Goal: Task Accomplishment & Management: Use online tool/utility

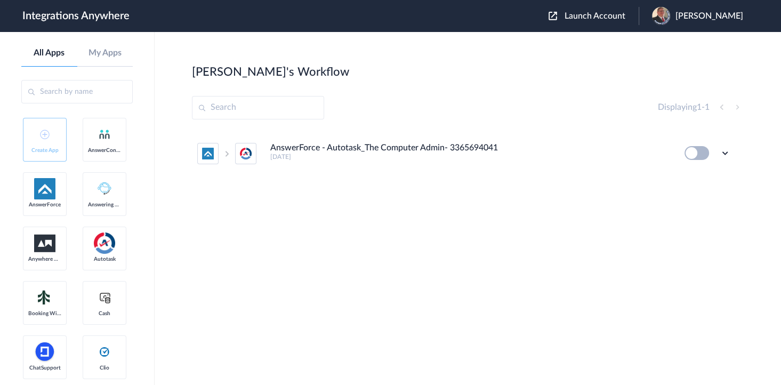
click at [580, 14] on span "Launch Account" at bounding box center [595, 16] width 61 height 9
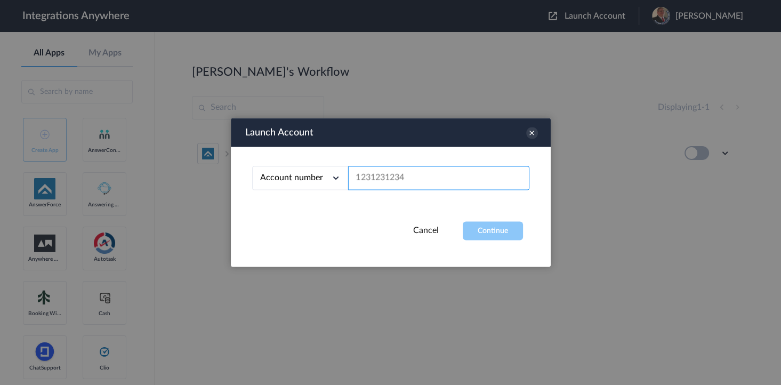
click at [387, 179] on input "text" at bounding box center [438, 178] width 181 height 24
paste input "9803324719"
type input "9803324719"
click at [472, 226] on button "Continue" at bounding box center [493, 231] width 60 height 19
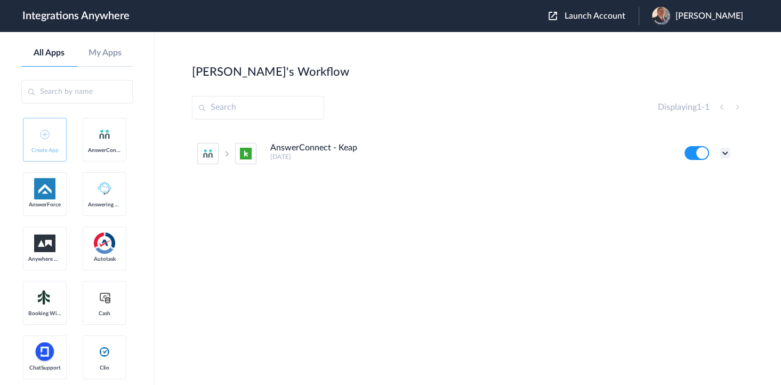
click at [725, 153] on icon at bounding box center [725, 153] width 11 height 11
click at [694, 181] on link "Edit" at bounding box center [682, 177] width 26 height 7
click at [496, 100] on div "Displaying 1 - 1" at bounding box center [468, 107] width 552 height 23
click at [731, 149] on ul "AnswerConnect - Keap 3 months ago Edit Task history Delete" at bounding box center [464, 153] width 544 height 47
click at [722, 152] on icon at bounding box center [725, 153] width 11 height 11
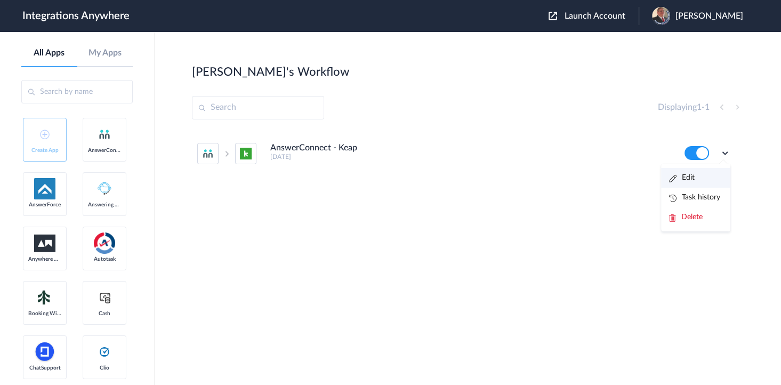
click at [685, 178] on link "Edit" at bounding box center [682, 177] width 26 height 7
click at [670, 16] on img at bounding box center [661, 16] width 18 height 18
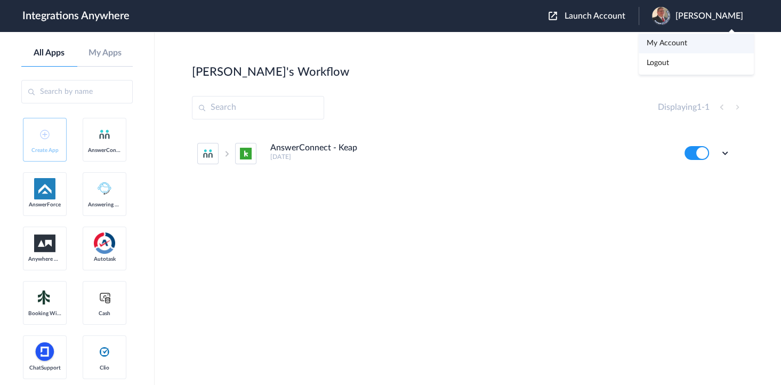
click at [659, 41] on link "My Account" at bounding box center [667, 42] width 41 height 7
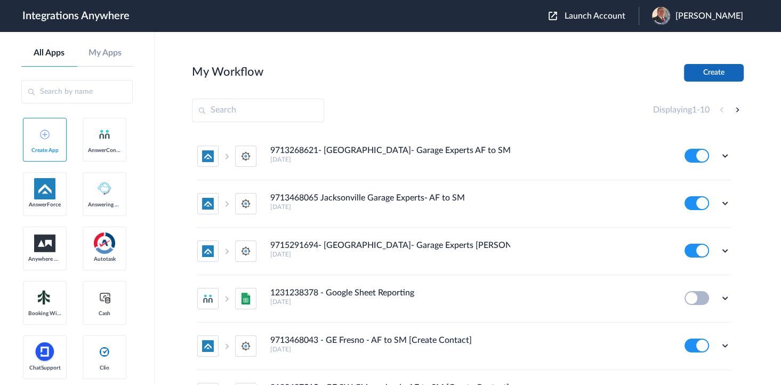
click at [720, 80] on button "Create" at bounding box center [714, 73] width 60 height 18
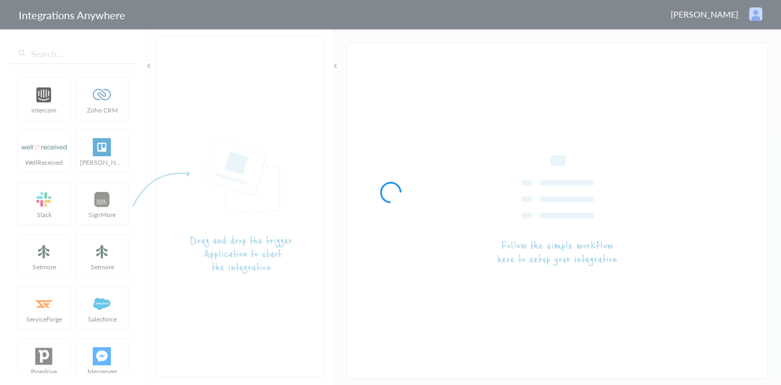
type input "AnswerConnect - Keap"
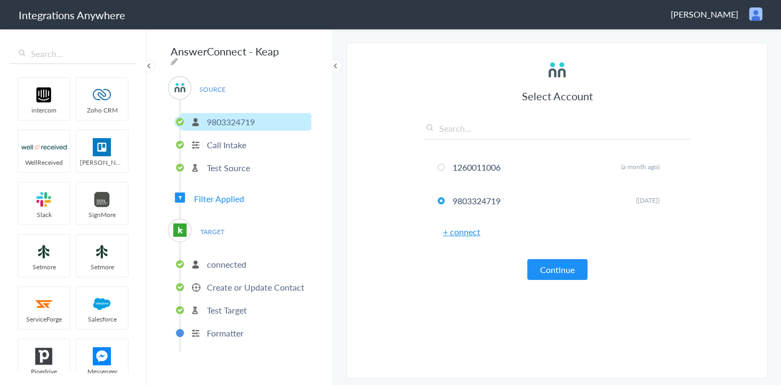
click at [230, 304] on p "Test Target" at bounding box center [227, 310] width 40 height 12
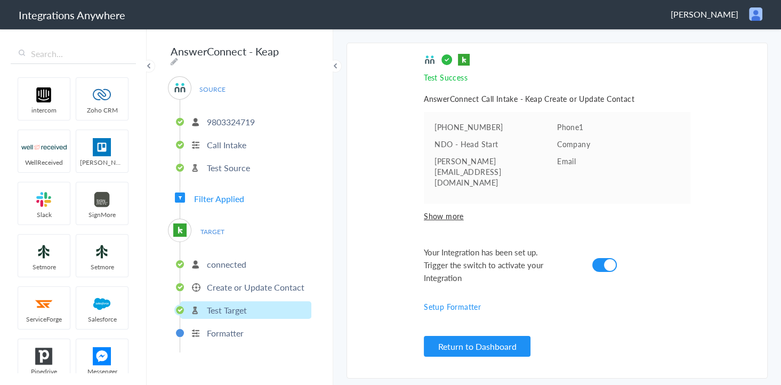
click at [237, 281] on p "Create or Update Contact" at bounding box center [256, 287] width 98 height 12
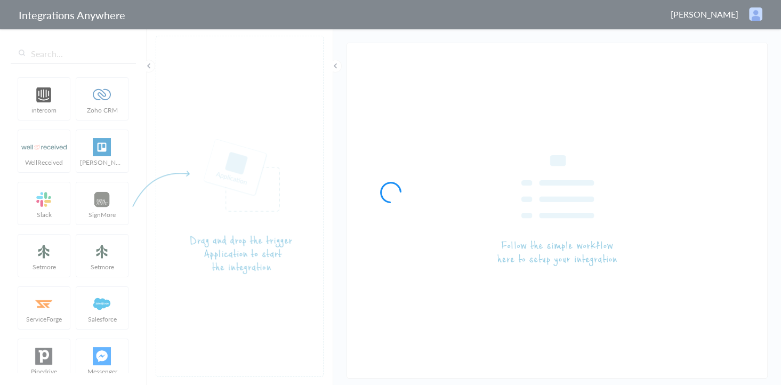
type input "AnswerConnect - Keap"
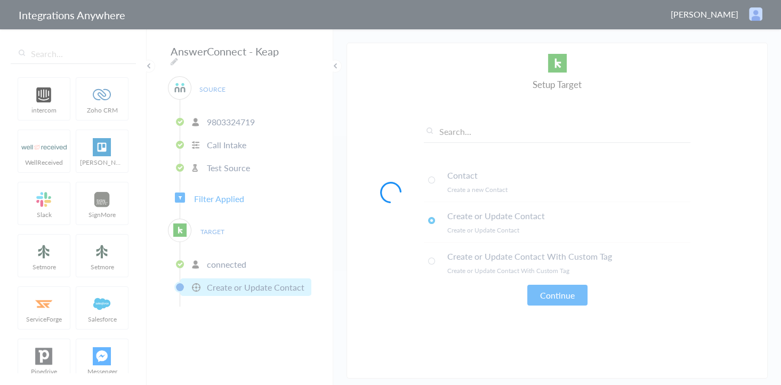
click at [216, 192] on div at bounding box center [390, 192] width 781 height 385
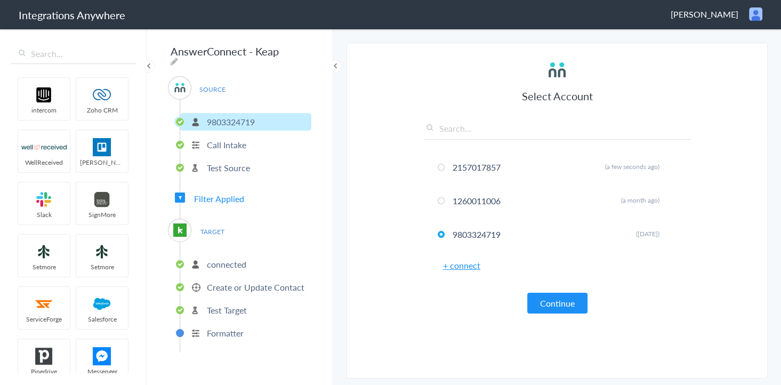
click at [216, 192] on span "Filter Applied" at bounding box center [219, 198] width 50 height 12
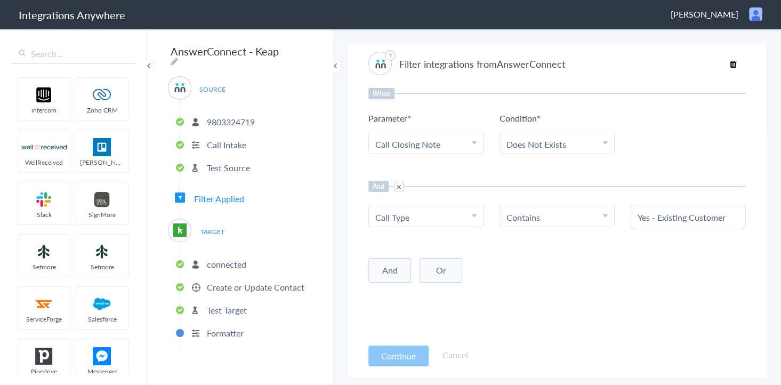
click at [229, 306] on p "Test Target" at bounding box center [227, 310] width 40 height 12
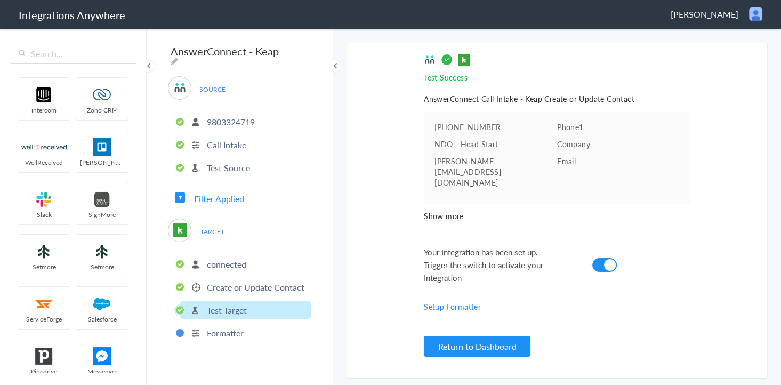
drag, startPoint x: 238, startPoint y: 279, endPoint x: 484, endPoint y: 237, distance: 249.9
click at [241, 281] on p "Create or Update Contact" at bounding box center [256, 287] width 98 height 12
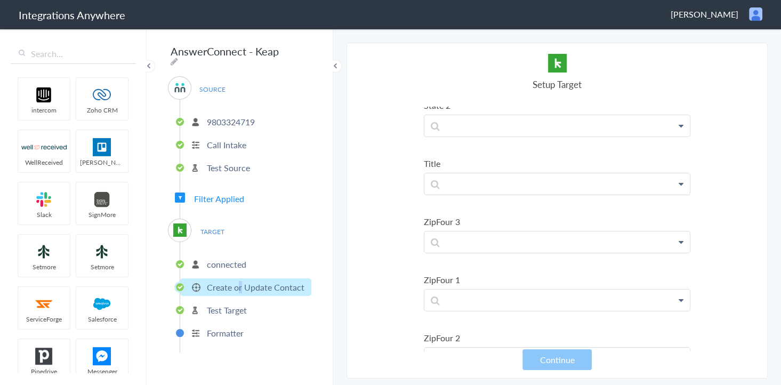
scroll to position [4016, 0]
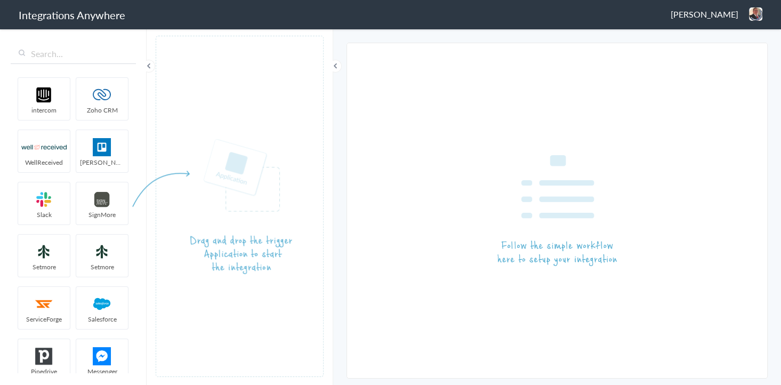
drag, startPoint x: 755, startPoint y: 14, endPoint x: 744, endPoint y: 16, distance: 11.3
click at [755, 14] on img at bounding box center [755, 13] width 13 height 13
click at [719, 59] on li "Dashboard" at bounding box center [733, 55] width 74 height 16
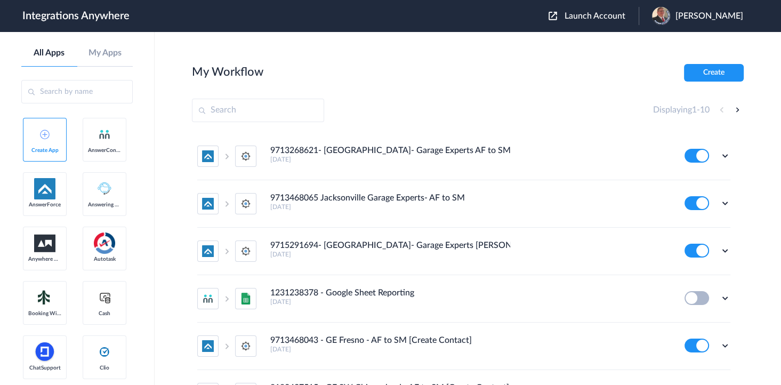
click at [592, 17] on span "Launch Account" at bounding box center [595, 16] width 61 height 9
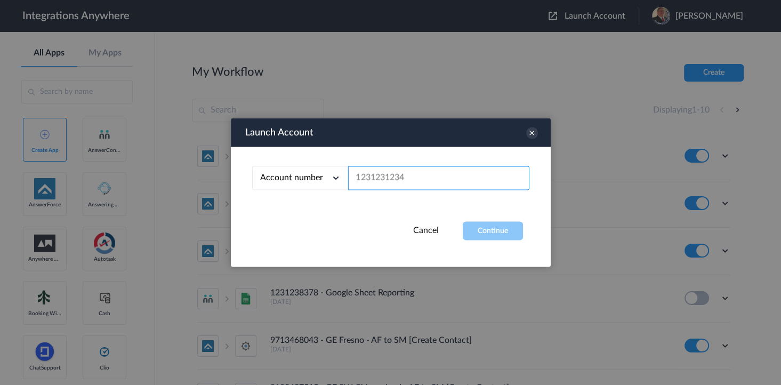
click at [393, 178] on input "text" at bounding box center [438, 178] width 181 height 24
paste input "2157017857"
click at [505, 231] on button "Continue" at bounding box center [493, 231] width 60 height 19
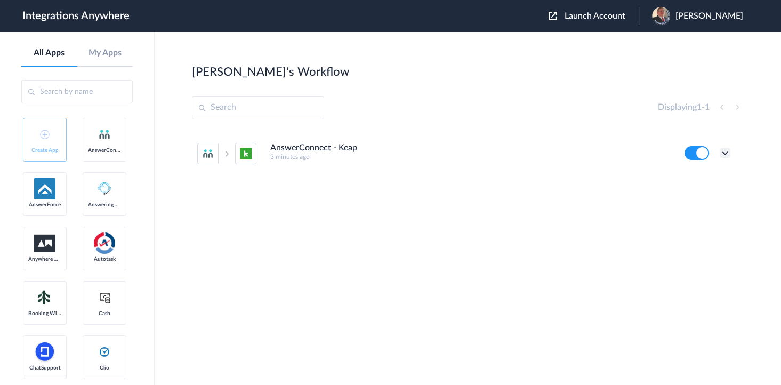
click at [723, 152] on icon at bounding box center [725, 153] width 11 height 11
click at [676, 175] on link "Edit" at bounding box center [682, 177] width 26 height 7
click at [587, 20] on button "Launch Account" at bounding box center [594, 16] width 90 height 10
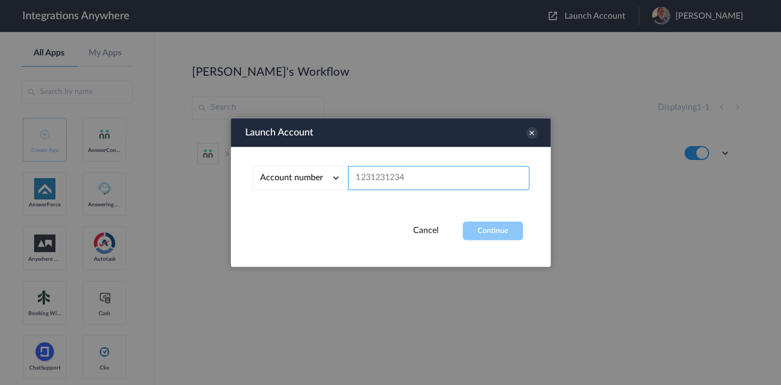
click at [386, 173] on input "text" at bounding box center [438, 178] width 181 height 24
paste input "9803324719"
click at [478, 227] on button "Continue" at bounding box center [493, 231] width 60 height 19
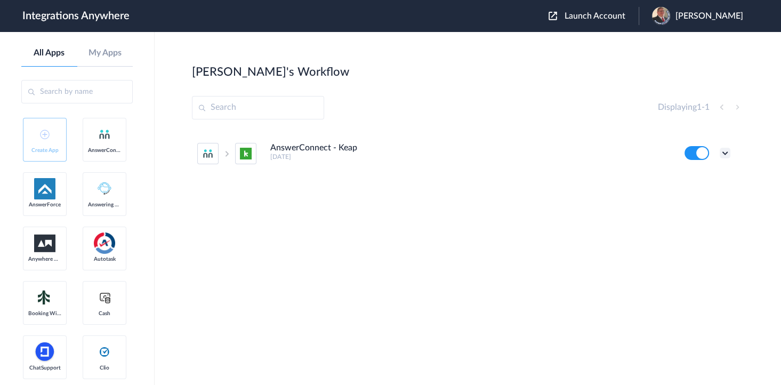
click at [725, 154] on icon at bounding box center [725, 153] width 11 height 11
click at [693, 178] on link "Edit" at bounding box center [682, 177] width 26 height 7
click at [586, 15] on span "Launch Account" at bounding box center [595, 16] width 61 height 9
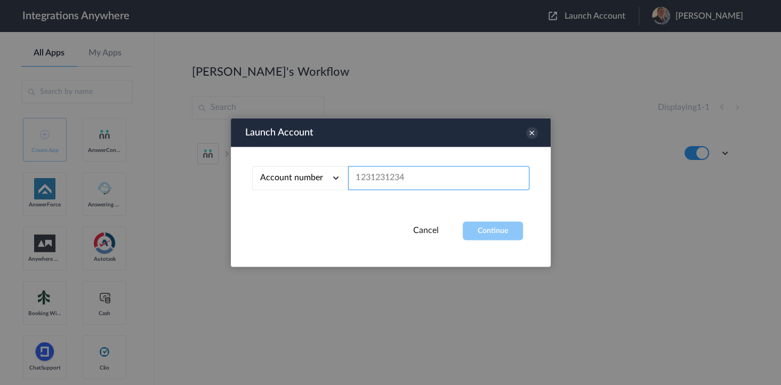
click at [393, 171] on input "text" at bounding box center [438, 178] width 181 height 24
paste input "2157017857"
click at [494, 227] on button "Continue" at bounding box center [493, 231] width 60 height 19
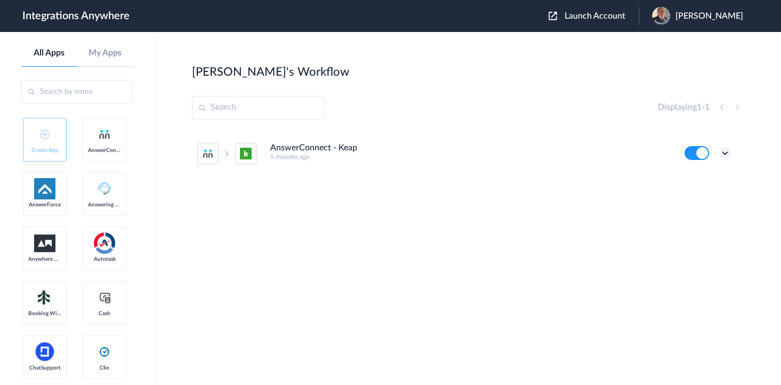
click at [723, 150] on icon at bounding box center [725, 153] width 11 height 11
click at [691, 174] on link "Edit" at bounding box center [682, 177] width 26 height 7
click at [533, 110] on div "Displaying 1 - 1" at bounding box center [468, 107] width 552 height 23
click at [725, 152] on icon at bounding box center [725, 153] width 11 height 11
click at [709, 192] on li "Task history" at bounding box center [695, 198] width 69 height 20
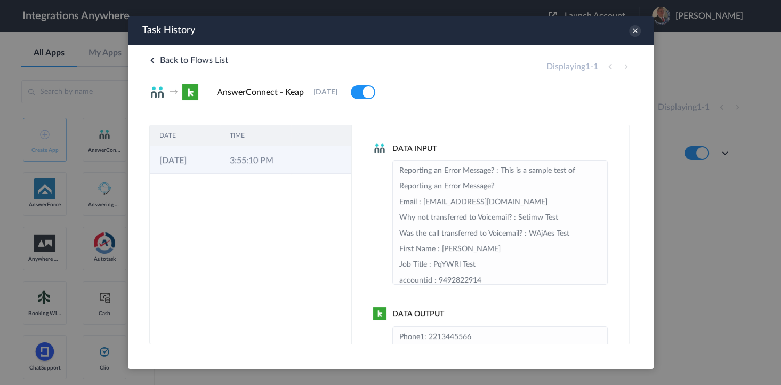
click at [246, 158] on td "3:55:10 PM" at bounding box center [255, 160] width 70 height 28
click at [638, 34] on icon at bounding box center [635, 31] width 12 height 12
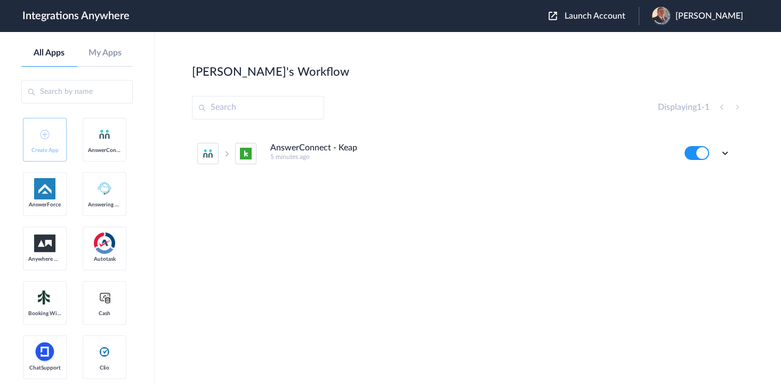
drag, startPoint x: 735, startPoint y: 151, endPoint x: 725, endPoint y: 153, distance: 10.3
click at [734, 151] on ul "AnswerConnect - Keap 5 minutes ago Edit Task history Delete" at bounding box center [464, 153] width 544 height 47
click at [725, 149] on icon at bounding box center [725, 153] width 11 height 11
click at [701, 197] on link "Task history" at bounding box center [694, 197] width 51 height 7
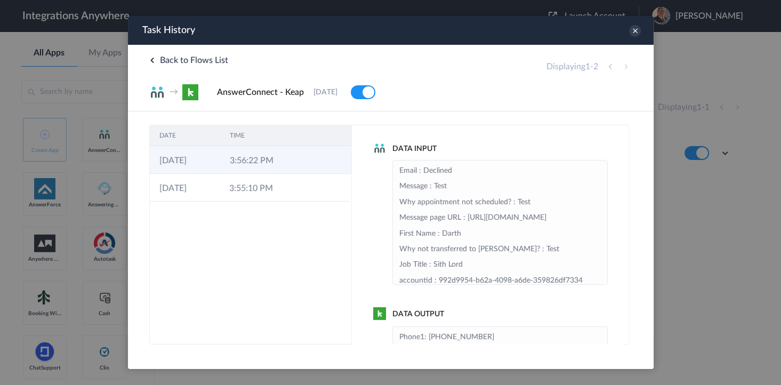
click at [302, 171] on td at bounding box center [301, 160] width 20 height 28
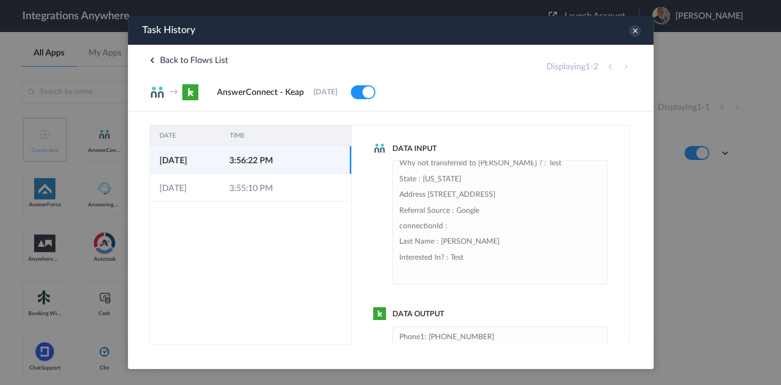
scroll to position [436, 0]
drag, startPoint x: 430, startPoint y: 239, endPoint x: 502, endPoint y: 244, distance: 71.6
click at [600, 234] on ul "Email : Declined Message : Test Why appointment not scheduled? : Test Message p…" at bounding box center [499, 222] width 215 height 125
click at [502, 244] on li "Email : Declined Message : Test Why appointment not scheduled? : Test Message p…" at bounding box center [500, 31] width 202 height 502
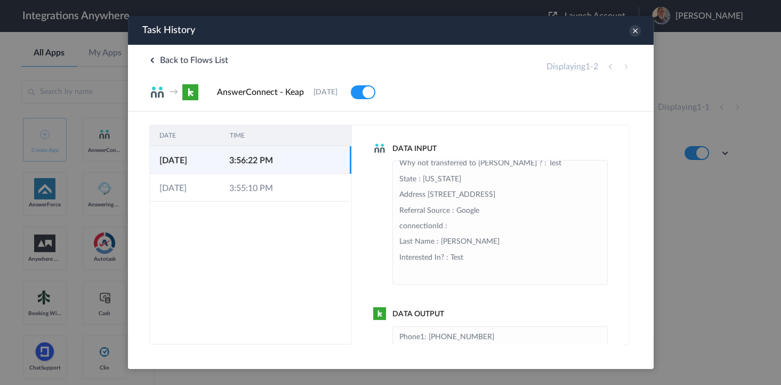
click at [483, 73] on div "Back to Flows List Displaying 1 - 2 → AnswerConnect - Keap 04-09-2025 Delete" at bounding box center [390, 78] width 526 height 67
click at [637, 31] on icon at bounding box center [635, 31] width 12 height 12
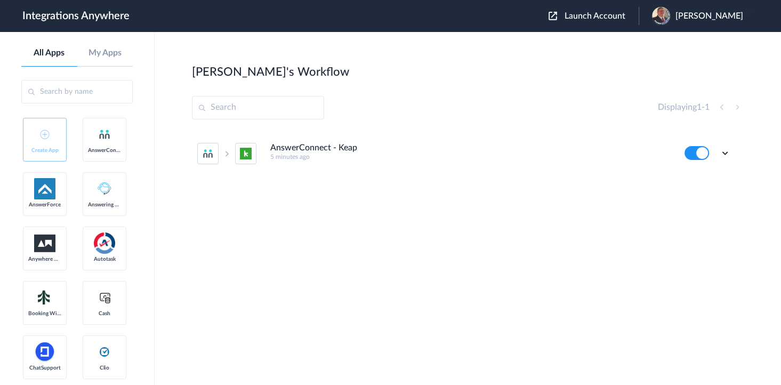
click at [498, 53] on main "Daniel's Workflow Create Displaying 1 - 1 AnswerConnect - Keap 5 minutes ago Ed…" at bounding box center [468, 208] width 626 height 353
click at [438, 68] on div "Daniel's Workflow Create" at bounding box center [468, 71] width 552 height 15
click at [723, 155] on icon at bounding box center [725, 153] width 11 height 11
click at [705, 196] on link "Task history" at bounding box center [694, 197] width 51 height 7
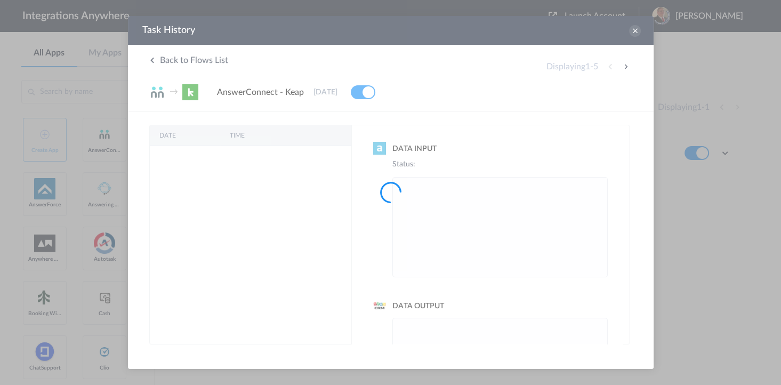
scroll to position [0, 0]
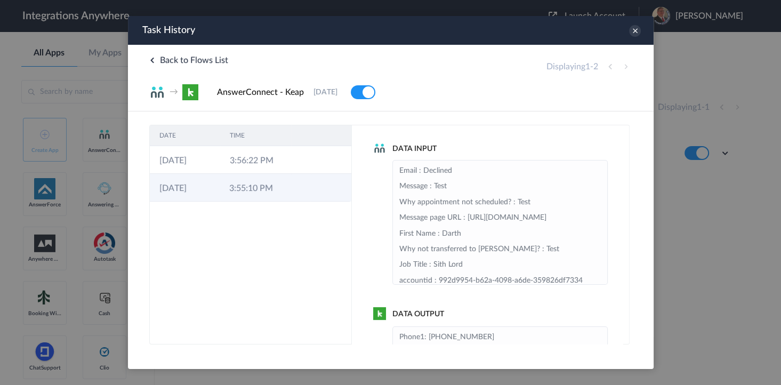
click at [239, 183] on td "3:55:10 PM" at bounding box center [254, 188] width 70 height 28
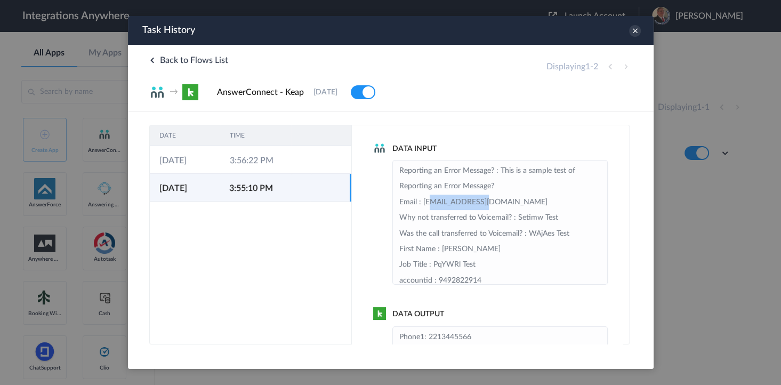
drag, startPoint x: 429, startPoint y: 200, endPoint x: 502, endPoint y: 201, distance: 73.0
drag, startPoint x: 447, startPoint y: 253, endPoint x: 486, endPoint y: 251, distance: 39.5
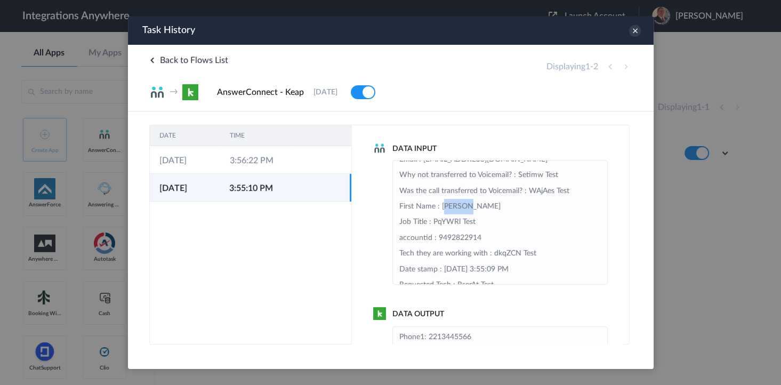
drag, startPoint x: 465, startPoint y: 205, endPoint x: 517, endPoint y: 203, distance: 51.2
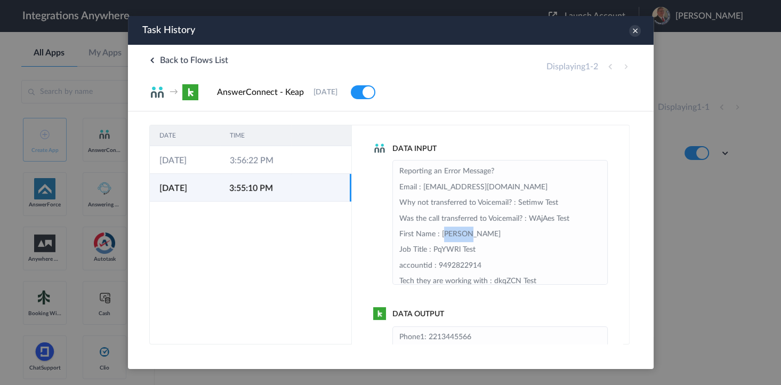
scroll to position [0, 0]
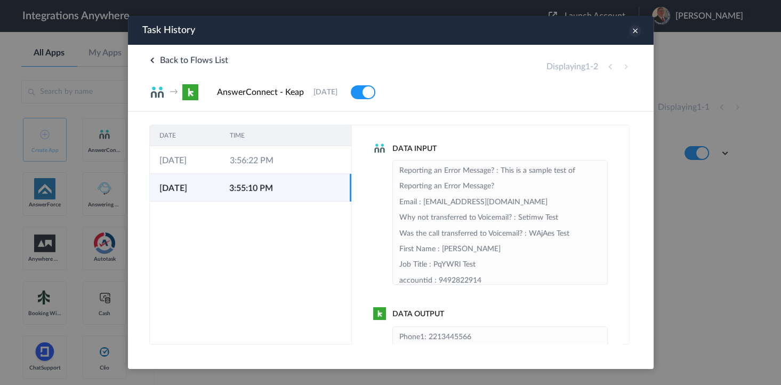
click at [635, 35] on icon at bounding box center [635, 31] width 12 height 12
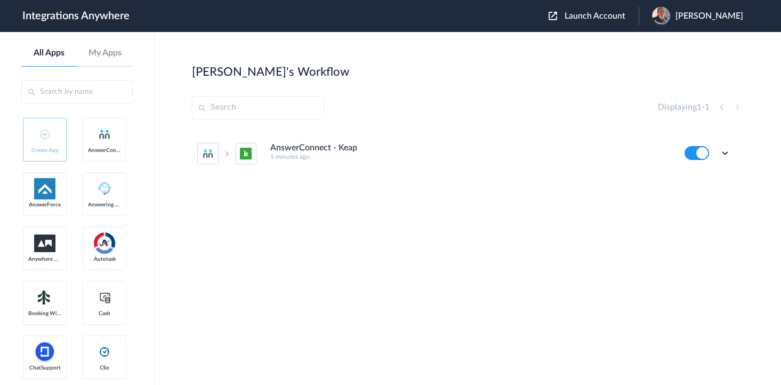
click at [377, 87] on section "Daniel's Workflow Create Displaying 1 - 1 AnswerConnect - Keap 5 minutes ago Ed…" at bounding box center [468, 240] width 552 height 353
click at [577, 15] on span "Launch Account" at bounding box center [595, 16] width 61 height 9
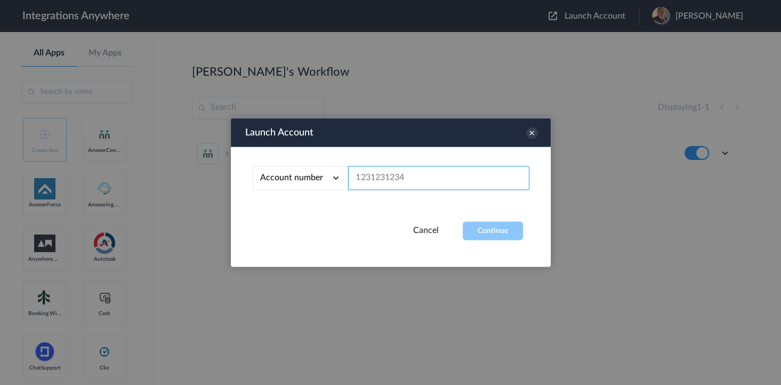
click at [376, 170] on input "text" at bounding box center [438, 178] width 181 height 24
paste input "1210006847"
click at [487, 227] on button "Continue" at bounding box center [493, 231] width 60 height 19
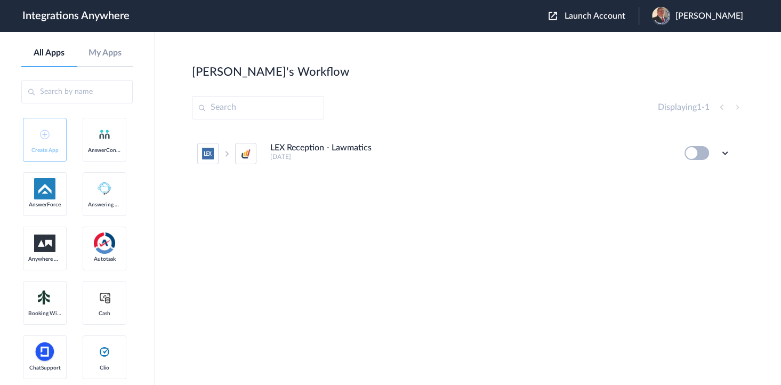
click at [585, 9] on div "Launch Account Jason Marsteller My Account Logout" at bounding box center [651, 16] width 205 height 18
click at [581, 14] on span "Launch Account" at bounding box center [595, 16] width 61 height 9
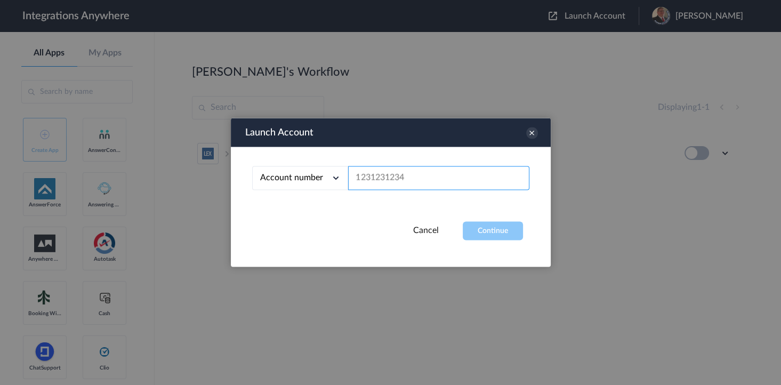
click at [417, 171] on input "text" at bounding box center [438, 178] width 181 height 24
paste input "1260003616"
type input "1260003616"
click at [495, 229] on button "Continue" at bounding box center [493, 231] width 60 height 19
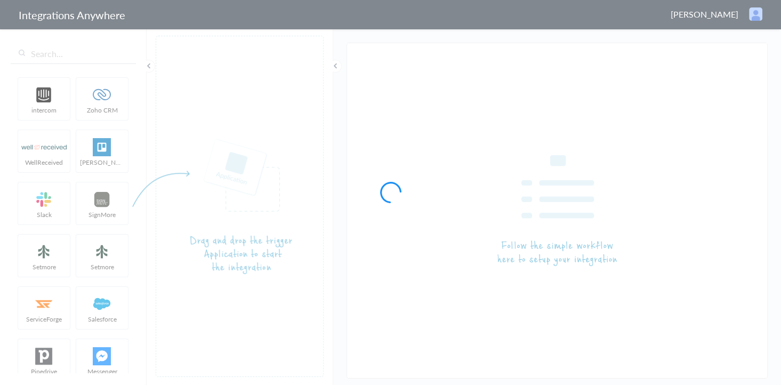
type input "AnswerConnect - Keap"
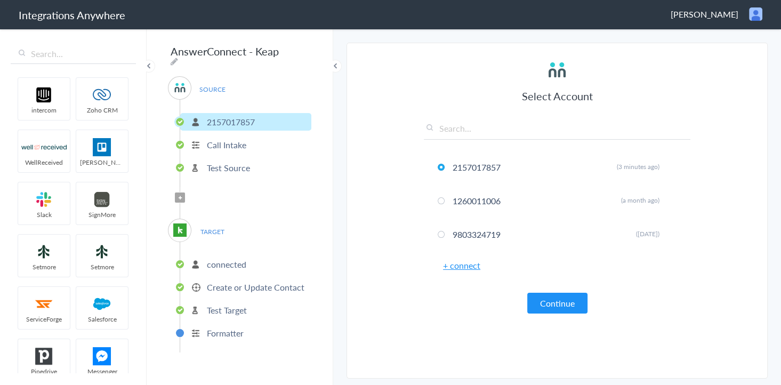
click at [215, 162] on p "Test Source" at bounding box center [228, 168] width 43 height 12
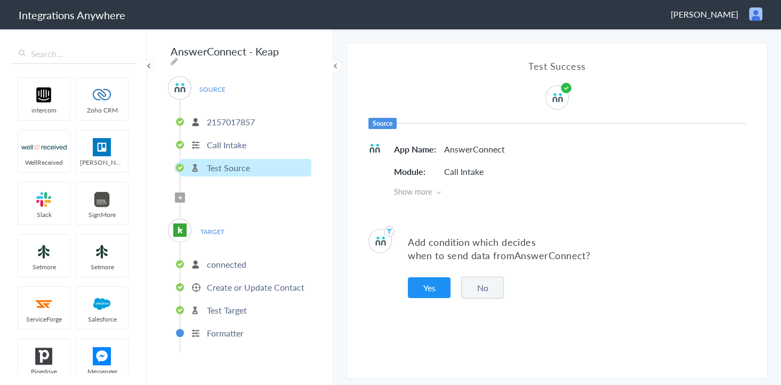
click at [438, 279] on button "Yes" at bounding box center [429, 287] width 43 height 21
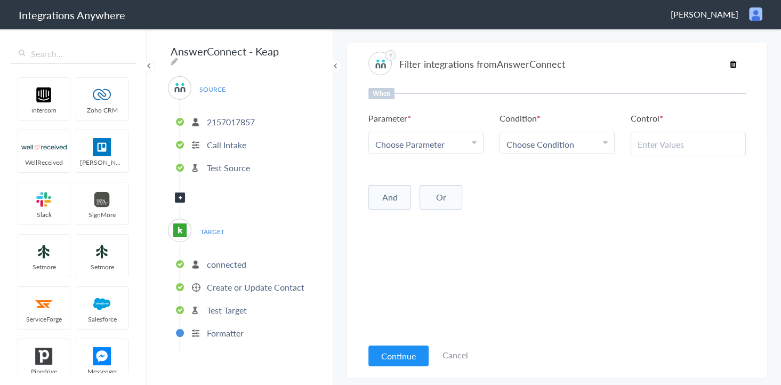
click at [439, 146] on span "Choose Parameter" at bounding box center [409, 144] width 69 height 12
click at [423, 172] on input "text" at bounding box center [426, 173] width 114 height 23
type input "call closin"
click at [423, 197] on link "Call Closing Note" at bounding box center [426, 196] width 114 height 23
click at [525, 141] on span "Choose Condition" at bounding box center [540, 144] width 68 height 12
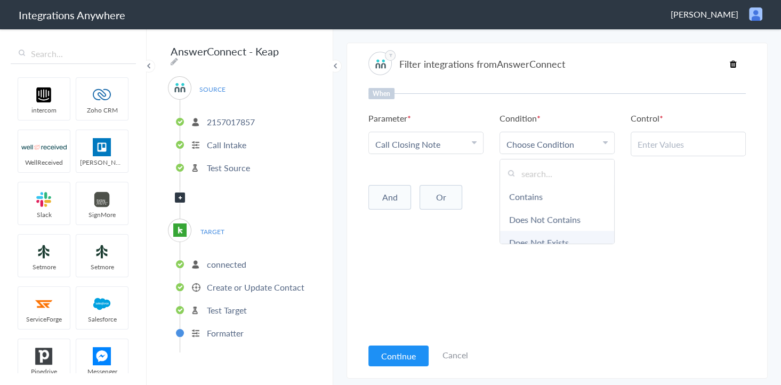
click at [534, 237] on link "Does Not Exists" at bounding box center [557, 242] width 114 height 23
click at [401, 191] on button "And" at bounding box center [389, 195] width 43 height 25
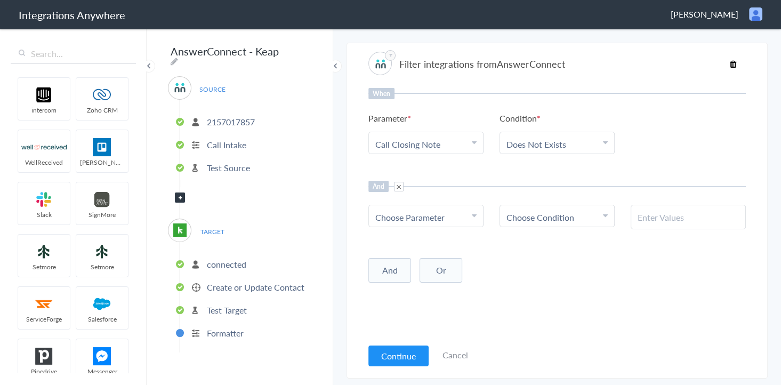
click at [414, 216] on span "Choose Parameter" at bounding box center [409, 217] width 69 height 12
click at [415, 243] on input "text" at bounding box center [426, 246] width 114 height 23
type input "Call Type"
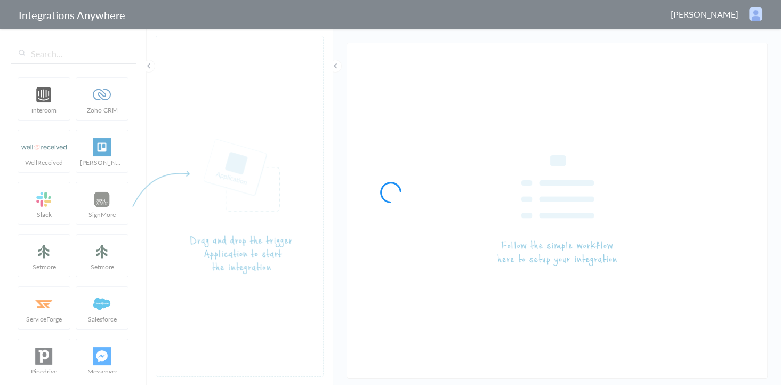
type input "AnswerConnect - Keap"
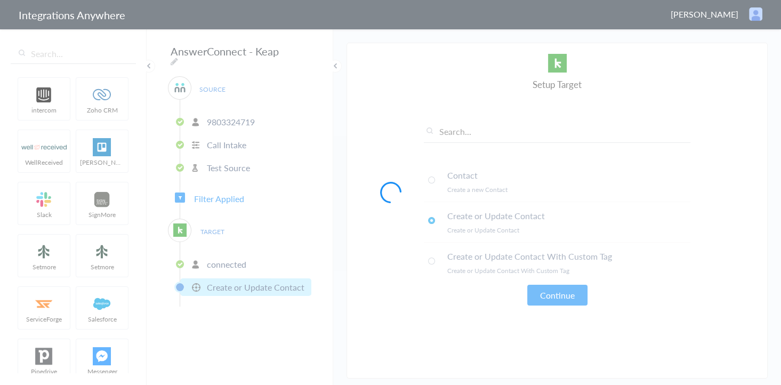
click at [224, 188] on div at bounding box center [390, 192] width 781 height 385
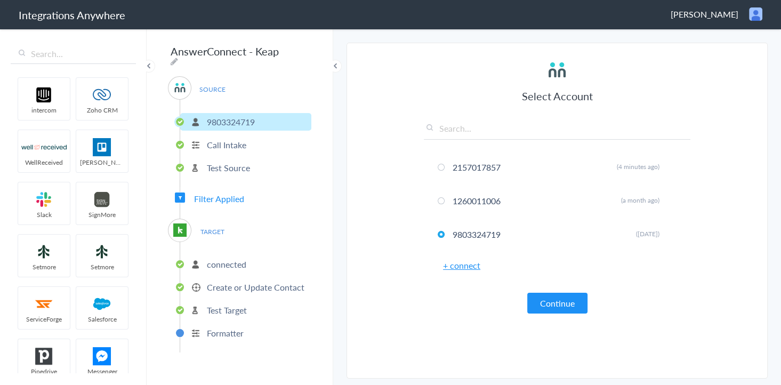
click at [222, 192] on span "Filter Applied" at bounding box center [219, 198] width 50 height 12
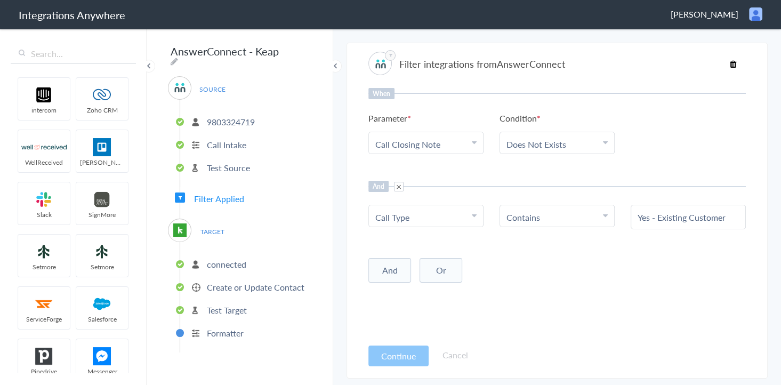
click at [673, 218] on input "Yes - Existing Customer" at bounding box center [688, 217] width 101 height 12
click at [442, 217] on Type "Call Type" at bounding box center [423, 217] width 96 height 12
click at [418, 245] on input "text" at bounding box center [426, 246] width 114 height 23
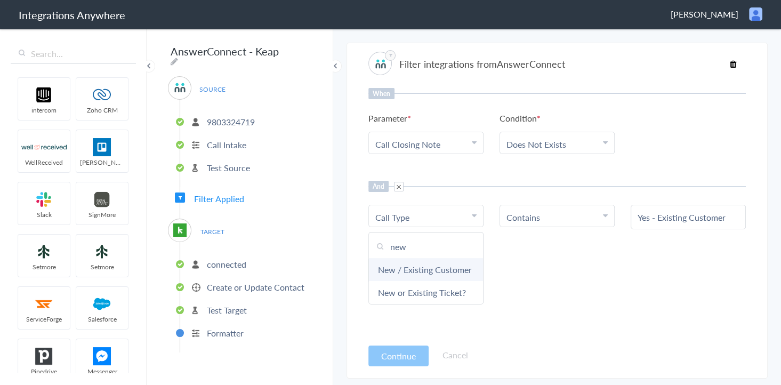
type input "new"
click at [406, 277] on link "New / Existing Customer" at bounding box center [426, 269] width 114 height 23
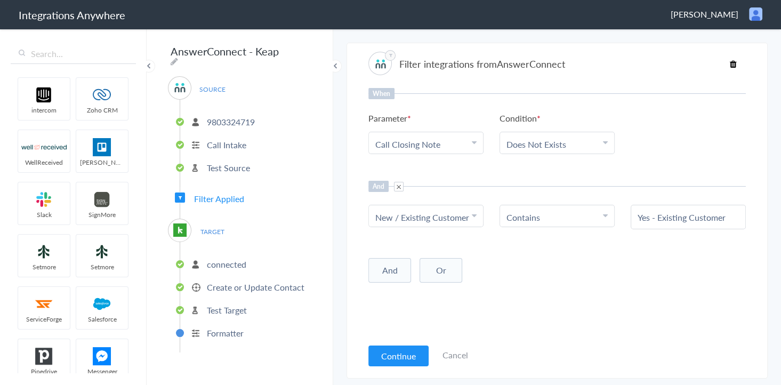
click at [678, 211] on input "Yes - Existing Customer" at bounding box center [688, 217] width 101 height 12
paste input "No - New"
type input "No - New Customer"
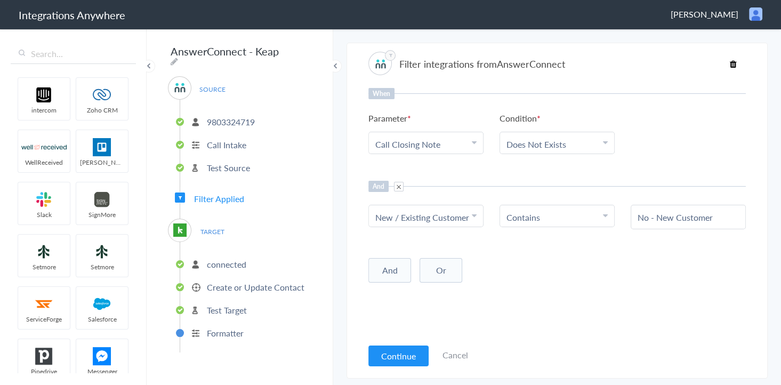
click at [586, 256] on div "And Or Add Filter" at bounding box center [556, 269] width 377 height 27
click at [411, 350] on button "Continue" at bounding box center [398, 355] width 60 height 21
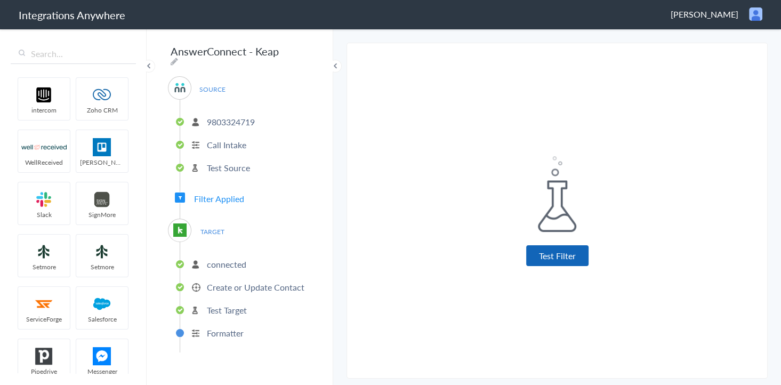
click at [547, 249] on button "Test Filter" at bounding box center [557, 255] width 62 height 21
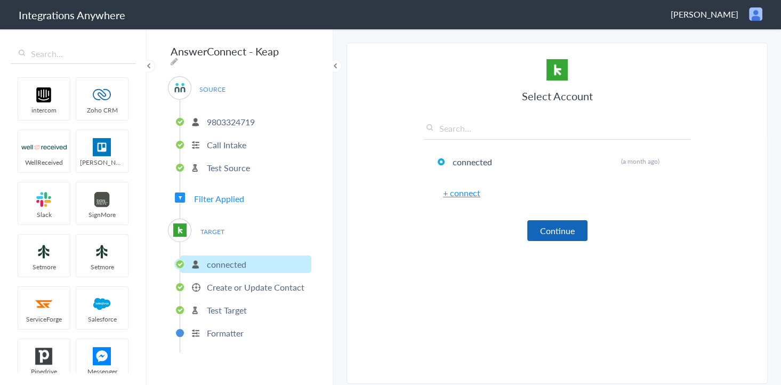
click at [554, 233] on button "Continue" at bounding box center [557, 230] width 60 height 21
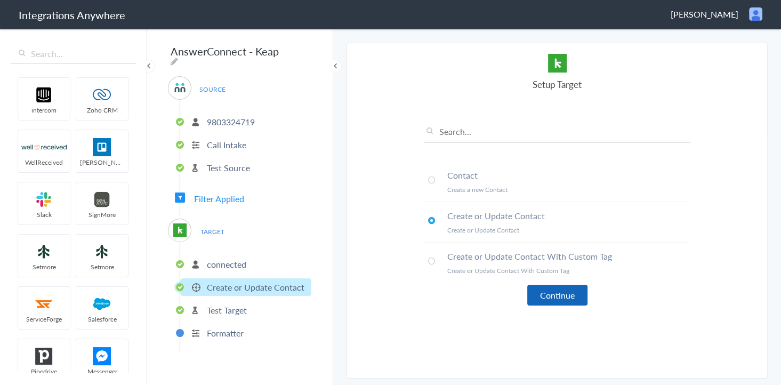
click at [540, 286] on button "Continue" at bounding box center [557, 295] width 60 height 21
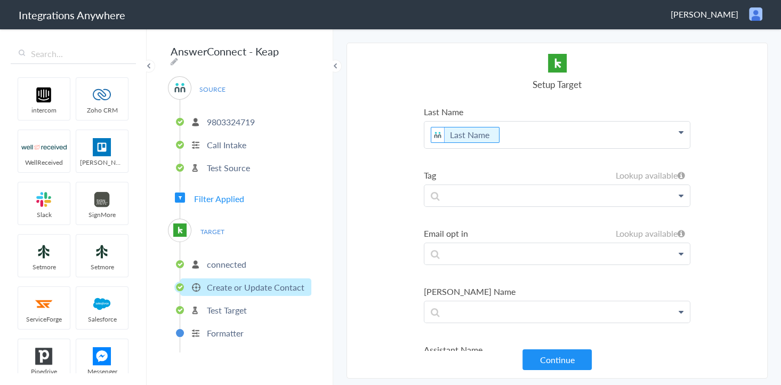
scroll to position [341, 0]
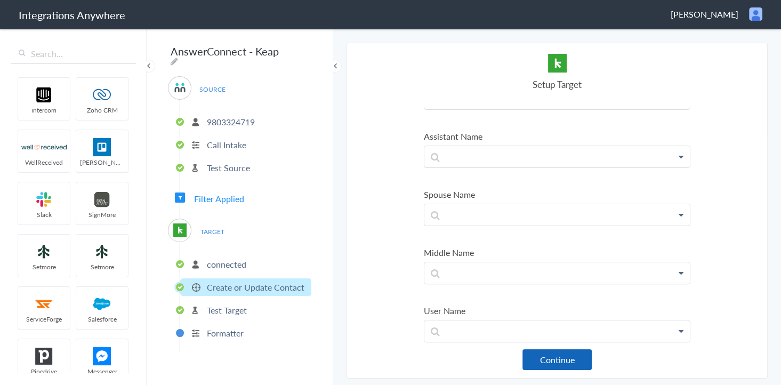
click at [550, 356] on button "Continue" at bounding box center [556, 359] width 69 height 21
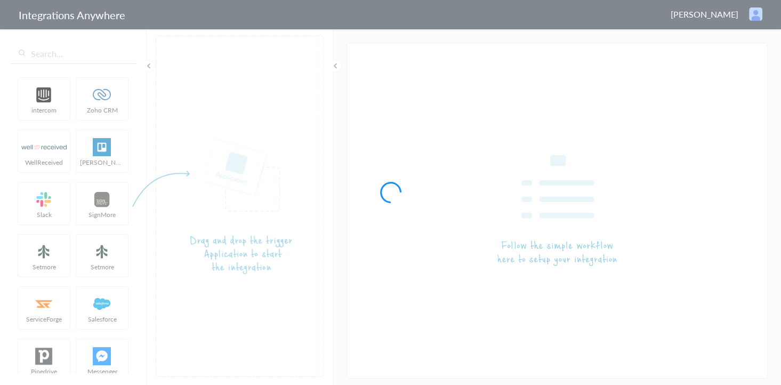
type input "AnswerConnect - Keap"
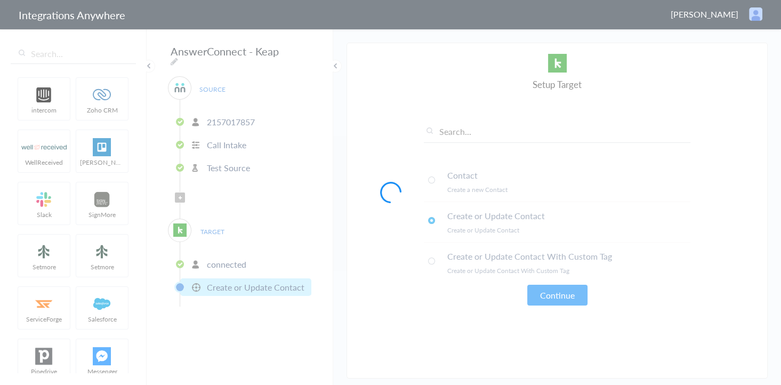
click at [226, 158] on div at bounding box center [390, 192] width 781 height 385
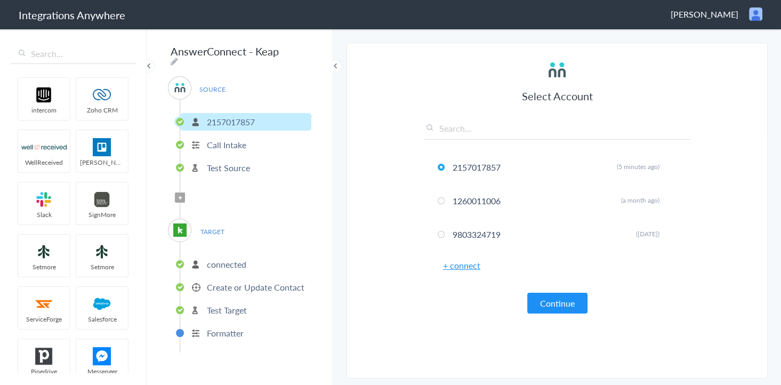
click at [219, 165] on p "Test Source" at bounding box center [228, 168] width 43 height 12
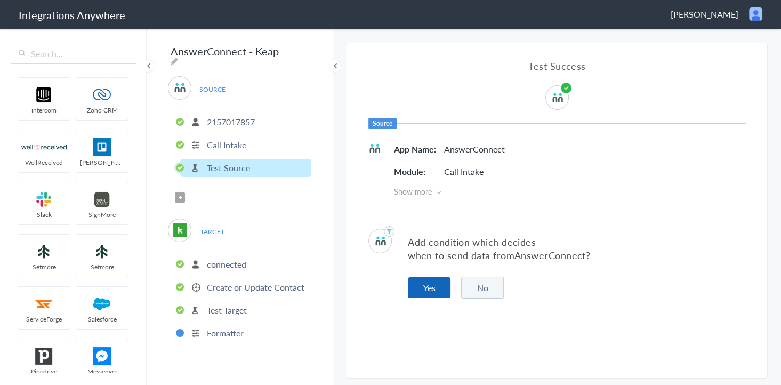
click at [425, 281] on button "Yes" at bounding box center [429, 287] width 43 height 21
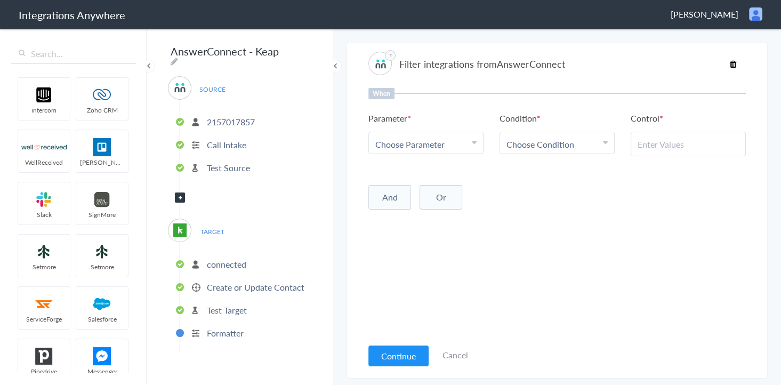
click at [421, 139] on span "Choose Parameter" at bounding box center [409, 144] width 69 height 12
click at [413, 177] on input "text" at bounding box center [426, 173] width 114 height 23
type input "call clos"
drag, startPoint x: 382, startPoint y: 195, endPoint x: 401, endPoint y: 186, distance: 21.7
click at [382, 195] on link "Call Closing Note" at bounding box center [426, 196] width 114 height 23
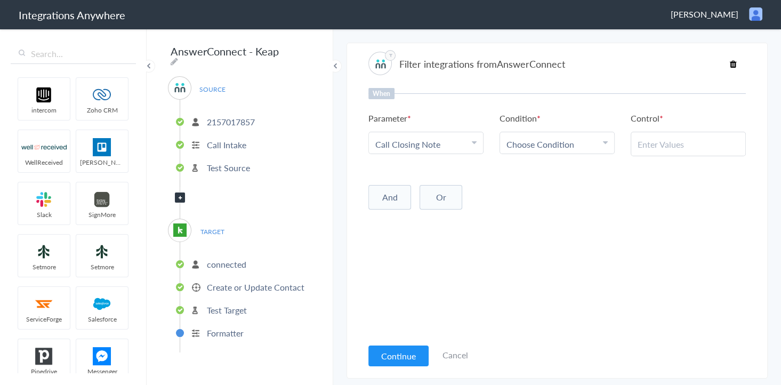
drag, startPoint x: 537, startPoint y: 145, endPoint x: 528, endPoint y: 147, distance: 9.8
click at [537, 145] on span "Choose Condition" at bounding box center [540, 144] width 68 height 12
click at [542, 249] on div "When Parameter Choose Parameter Call Closing Note First Name Last Name Email Ph…" at bounding box center [556, 212] width 377 height 249
click at [522, 128] on li "Condition Choose Condition Contains Does Not Contains Does Not Exists Equal To …" at bounding box center [557, 133] width 115 height 42
click at [527, 143] on span "Choose Condition" at bounding box center [540, 144] width 68 height 12
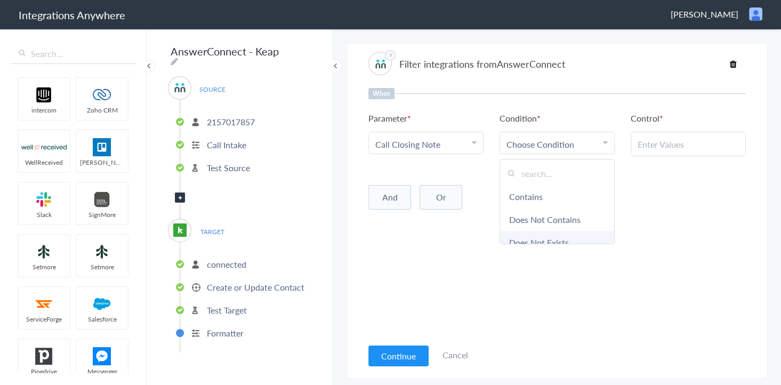
click at [535, 242] on link "Does Not Exists" at bounding box center [557, 242] width 114 height 23
click at [379, 194] on button "And" at bounding box center [389, 195] width 43 height 25
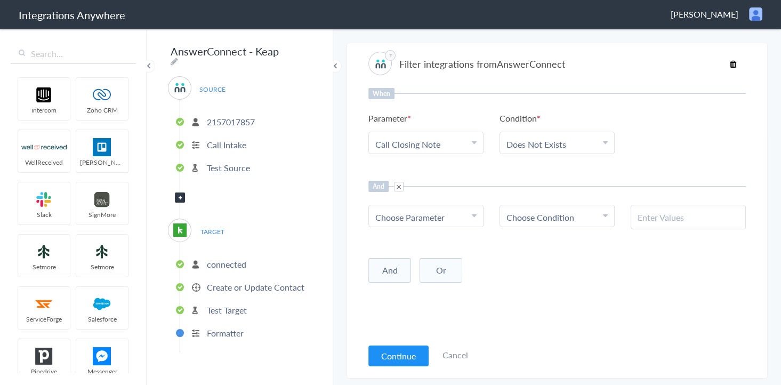
click at [463, 213] on div "Choose Parameter" at bounding box center [425, 217] width 101 height 12
click at [416, 241] on input "text" at bounding box center [426, 246] width 114 height 23
type input "call typ"
click at [405, 266] on link "Call Type" at bounding box center [426, 269] width 114 height 23
click at [552, 205] on link "Choose Condition" at bounding box center [557, 215] width 114 height 21
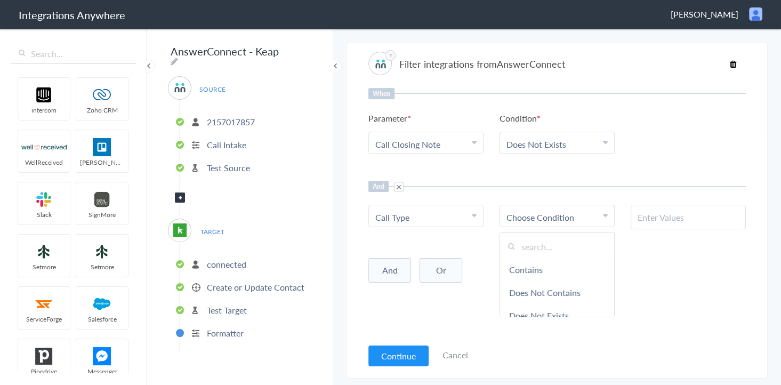
click at [543, 213] on span "Choose Condition" at bounding box center [540, 217] width 68 height 12
click at [544, 225] on link "Choose Condition" at bounding box center [557, 215] width 114 height 21
click at [672, 219] on input "text" at bounding box center [688, 217] width 101 height 12
paste input "New Customer"
type input "New Customer"
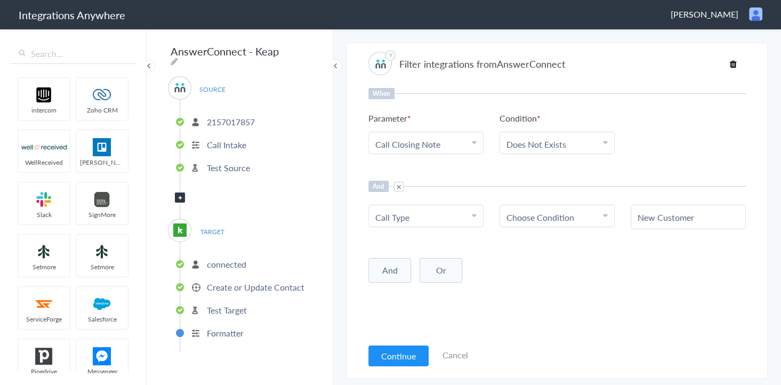
click at [559, 211] on span "Choose Condition" at bounding box center [540, 217] width 68 height 12
click at [523, 267] on link "Contains" at bounding box center [557, 269] width 114 height 23
click at [678, 224] on div at bounding box center [688, 217] width 115 height 25
click at [668, 211] on input "text" at bounding box center [688, 217] width 101 height 12
paste input "New Customer"
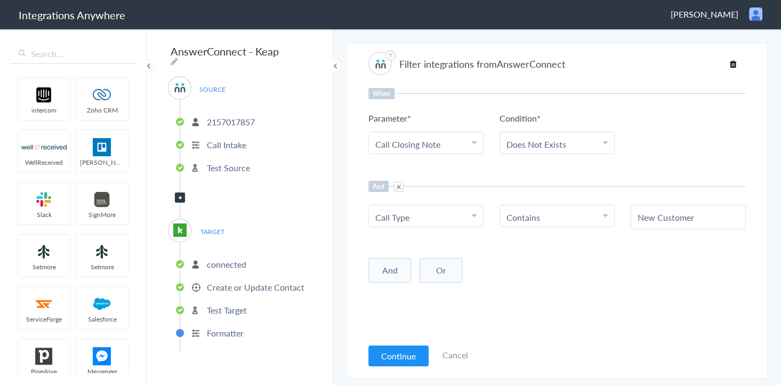
type input "New Customer"
click at [551, 289] on div "When Parameter Choose Parameter Call Closing Note First Name Last Name Email Ph…" at bounding box center [556, 212] width 377 height 249
click at [392, 356] on button "Continue" at bounding box center [398, 355] width 60 height 21
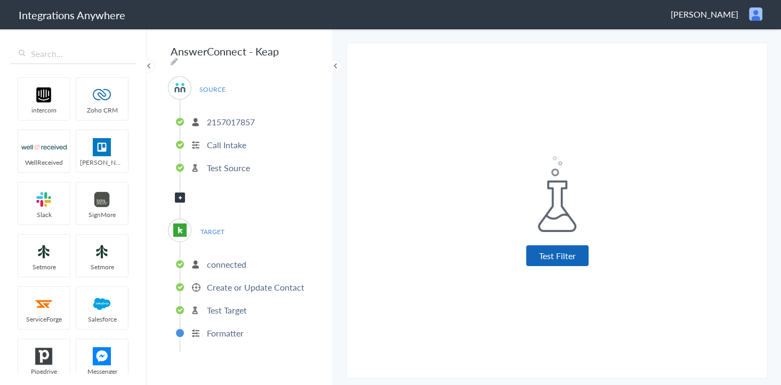
click at [561, 254] on button "Test Filter" at bounding box center [557, 255] width 62 height 21
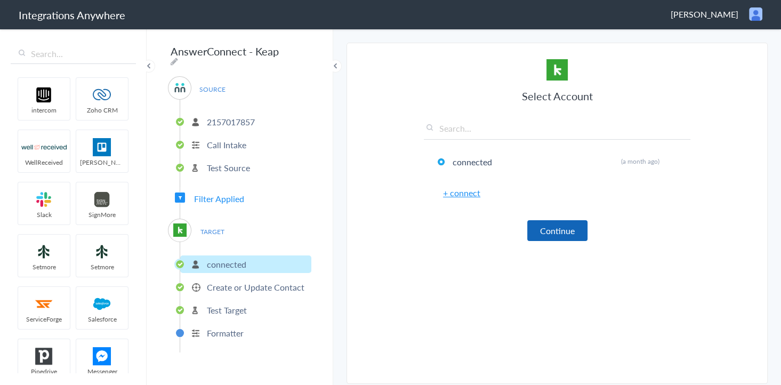
click at [546, 224] on button "Continue" at bounding box center [557, 230] width 60 height 21
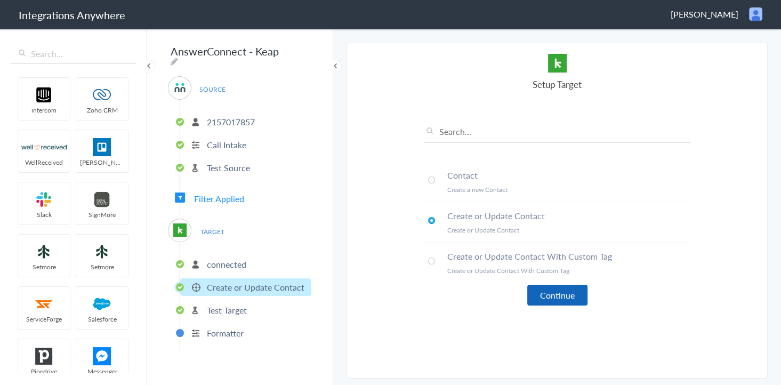
click at [556, 290] on button "Continue" at bounding box center [557, 295] width 60 height 21
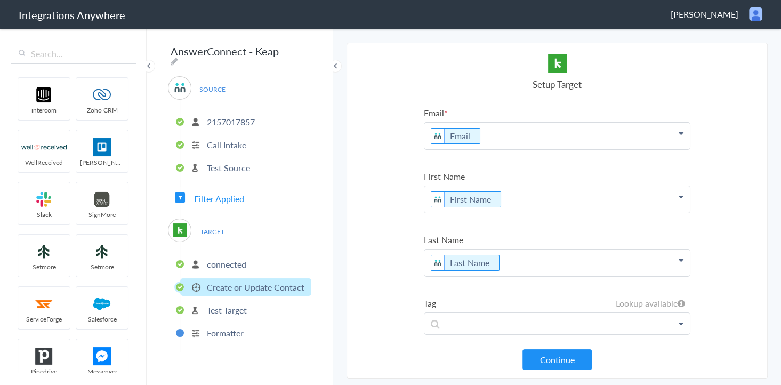
click at [377, 173] on section "Select Account 2157017857 Rename Delete (5 minutes ago) 1260011006 Rename Delet…" at bounding box center [557, 211] width 421 height 336
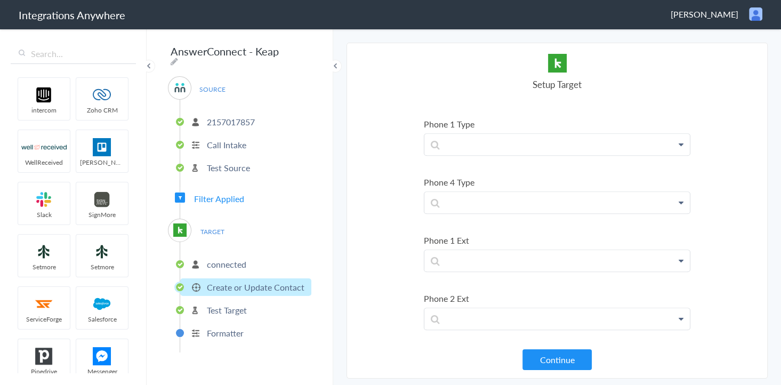
scroll to position [1452, 0]
click at [660, 255] on p at bounding box center [556, 265] width 265 height 21
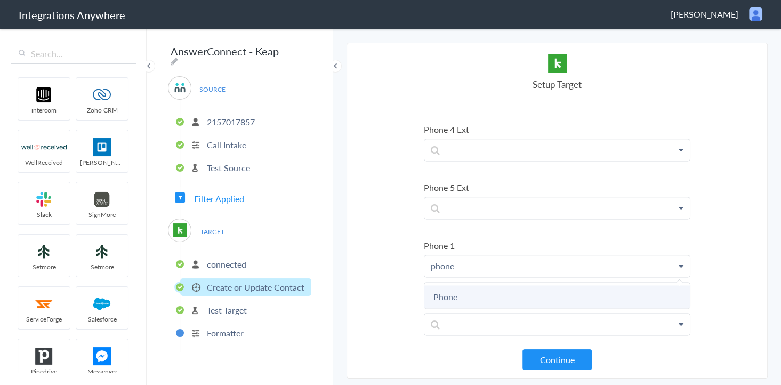
click at [452, 285] on link "Phone" at bounding box center [556, 296] width 265 height 23
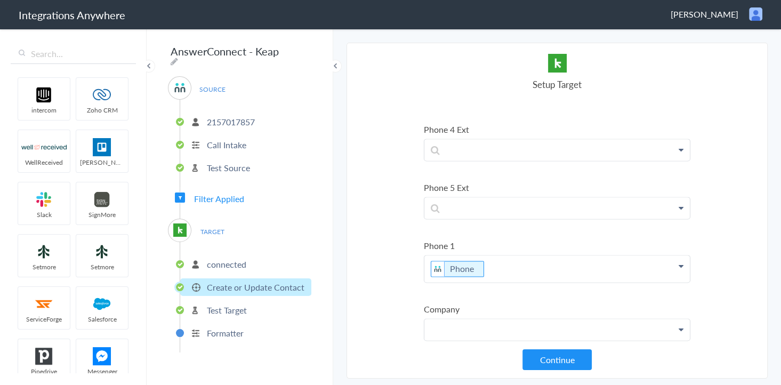
click at [670, 319] on p at bounding box center [556, 329] width 265 height 21
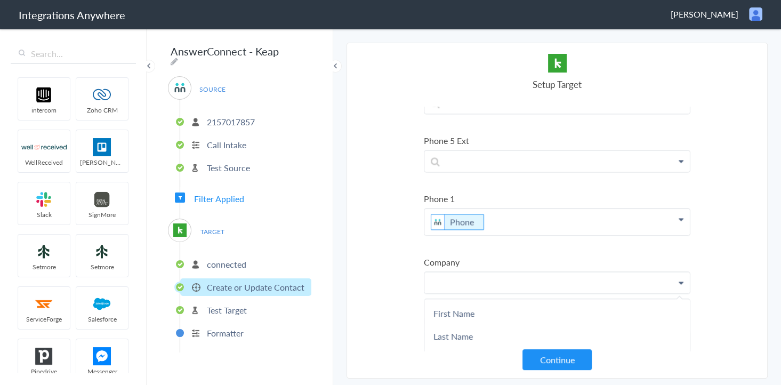
scroll to position [1538, 0]
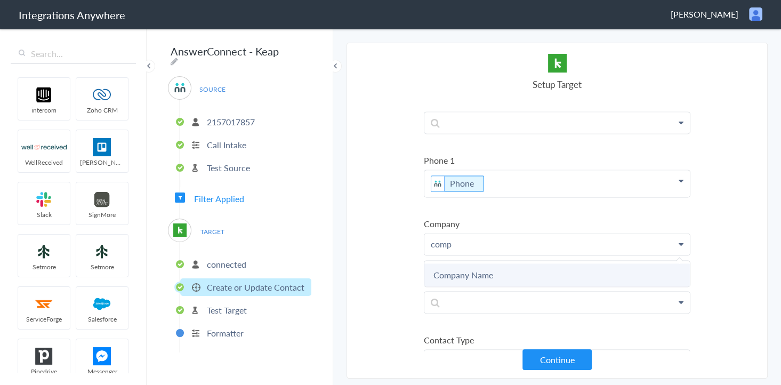
click at [487, 263] on link "Company Name" at bounding box center [556, 274] width 265 height 23
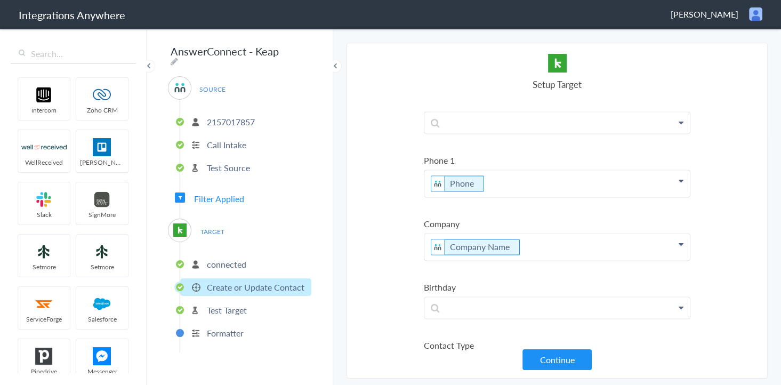
click at [418, 216] on section "Select Account 2157017857 Rename Delete (5 minutes ago) 1260011006 Rename Delet…" at bounding box center [557, 211] width 421 height 336
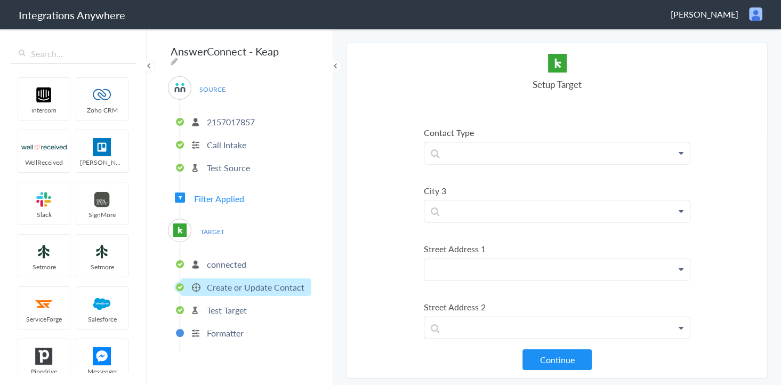
click at [665, 259] on p at bounding box center [556, 269] width 265 height 21
click at [465, 259] on p at bounding box center [556, 269] width 265 height 21
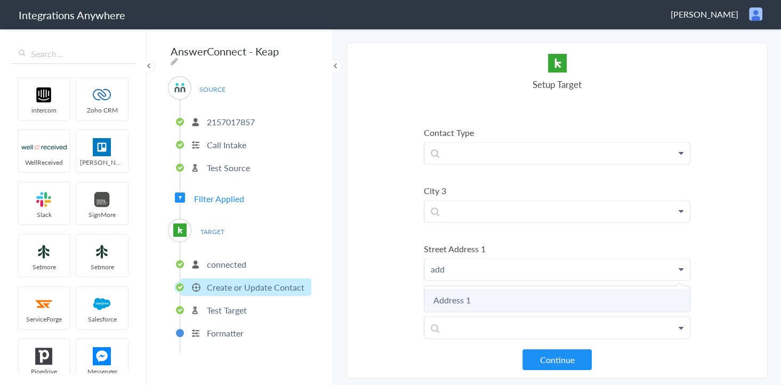
click at [458, 288] on link "Address 1" at bounding box center [556, 299] width 265 height 23
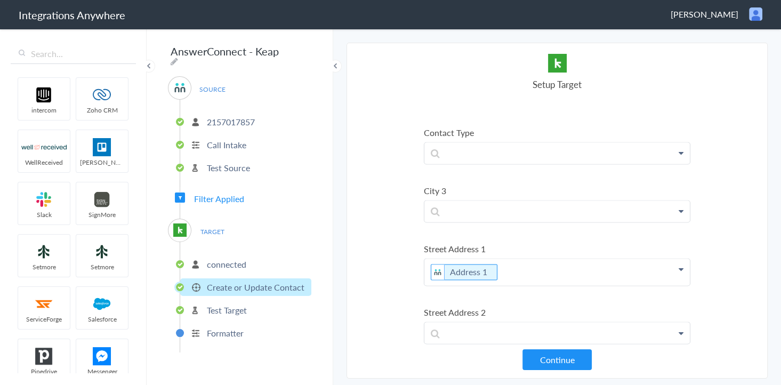
click at [383, 235] on section "Select Account 2157017857 Rename Delete (5 minutes ago) 1260011006 Rename Delet…" at bounding box center [557, 211] width 421 height 336
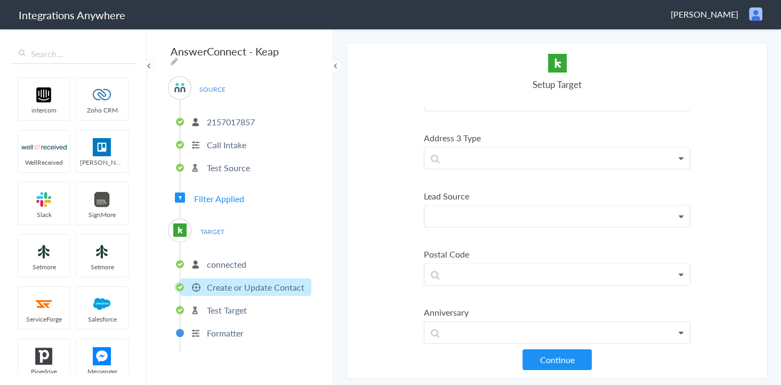
click at [654, 206] on p at bounding box center [556, 216] width 265 height 21
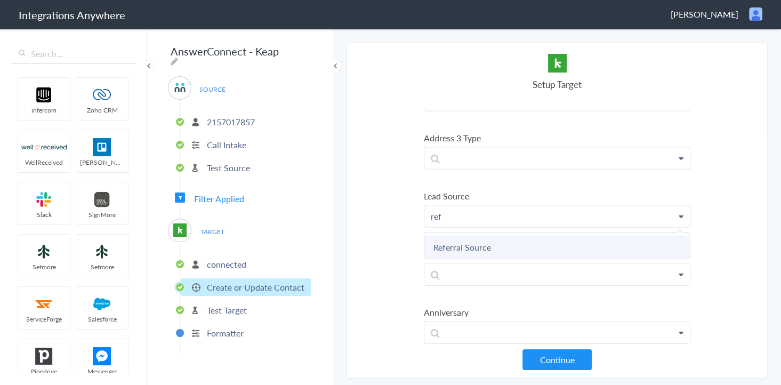
click at [478, 236] on link "Referral Source" at bounding box center [556, 247] width 265 height 23
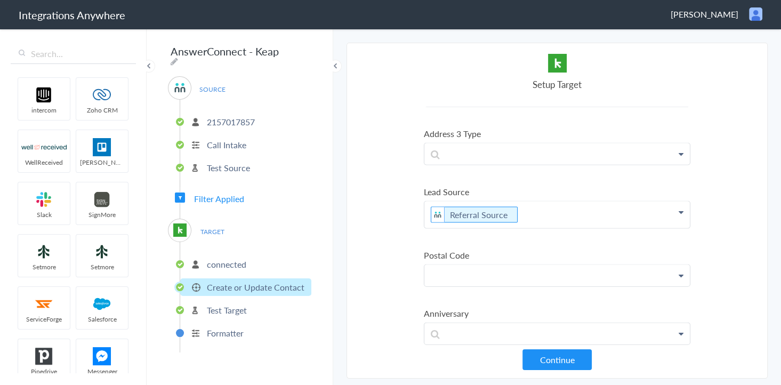
click at [519, 265] on p at bounding box center [556, 275] width 265 height 21
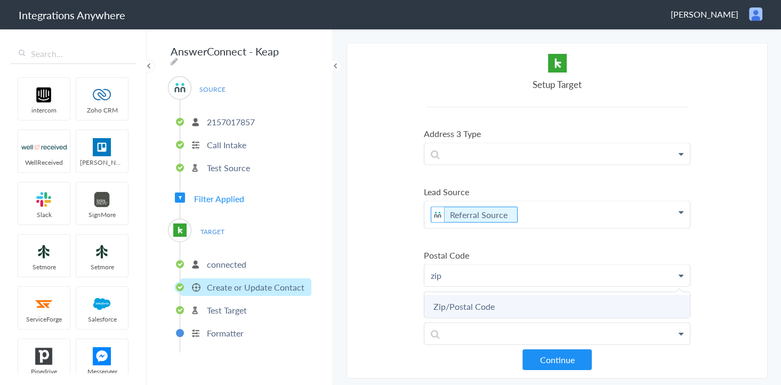
click at [470, 295] on link "Zip/Postal Code" at bounding box center [556, 306] width 265 height 23
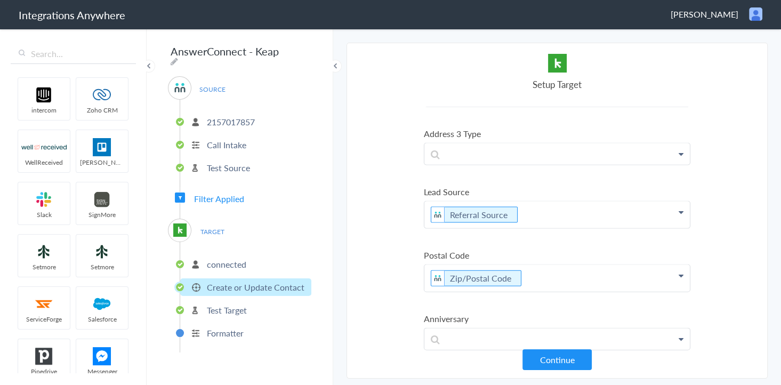
click at [384, 258] on section "Select Account 2157017857 Rename Delete (5 minutes ago) 1260011006 Rename Delet…" at bounding box center [557, 211] width 421 height 336
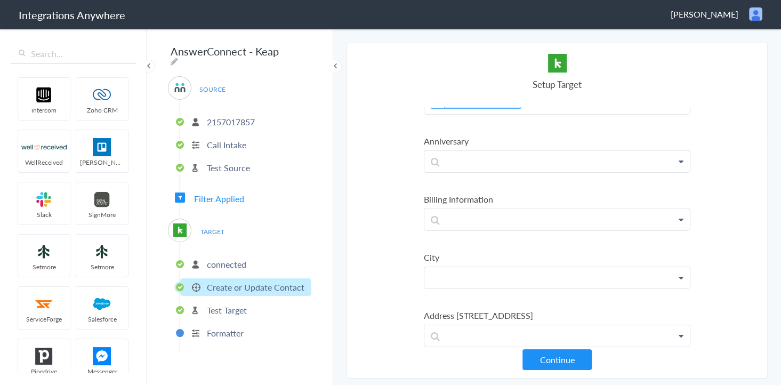
click at [559, 267] on p at bounding box center [556, 277] width 265 height 21
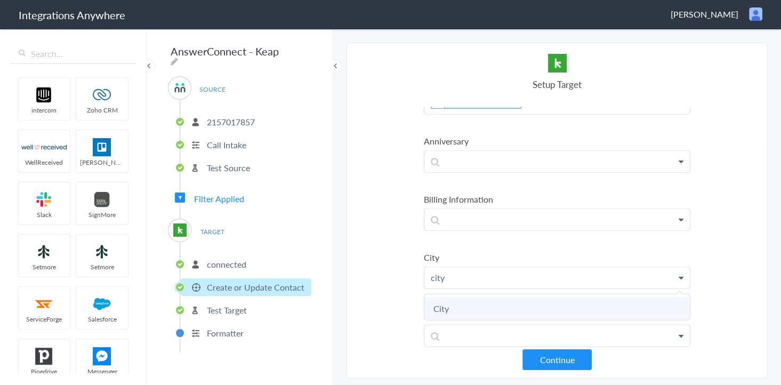
click at [440, 297] on link "City" at bounding box center [556, 308] width 265 height 23
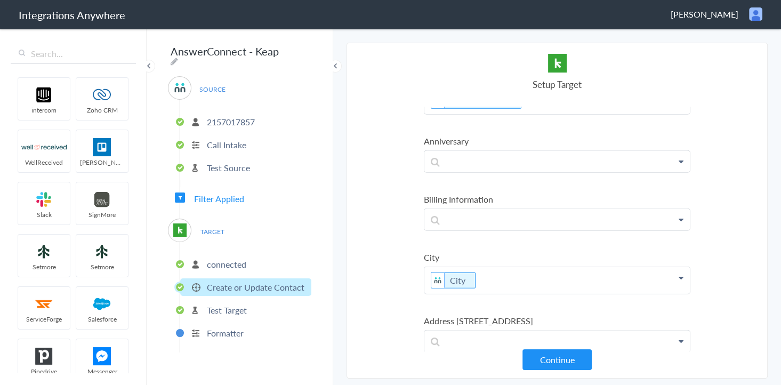
click at [407, 203] on section "Select Account 2157017857 Rename Delete (5 minutes ago) 1260011006 Rename Delet…" at bounding box center [557, 211] width 421 height 336
click at [577, 270] on p at bounding box center [556, 280] width 265 height 21
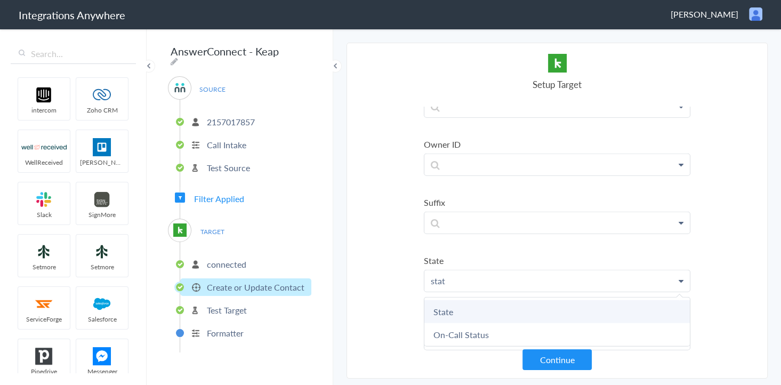
click at [450, 300] on link "State" at bounding box center [556, 311] width 265 height 23
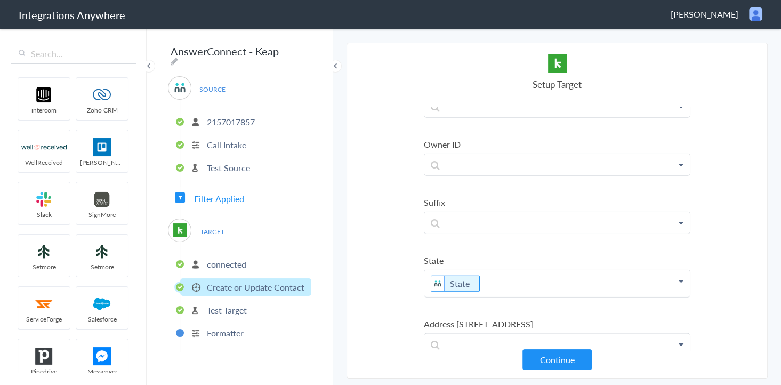
click at [383, 229] on section "Select Account 2157017857 Rename Delete (5 minutes ago) 1260011006 Rename Delet…" at bounding box center [557, 211] width 421 height 336
click at [525, 276] on p at bounding box center [556, 286] width 265 height 21
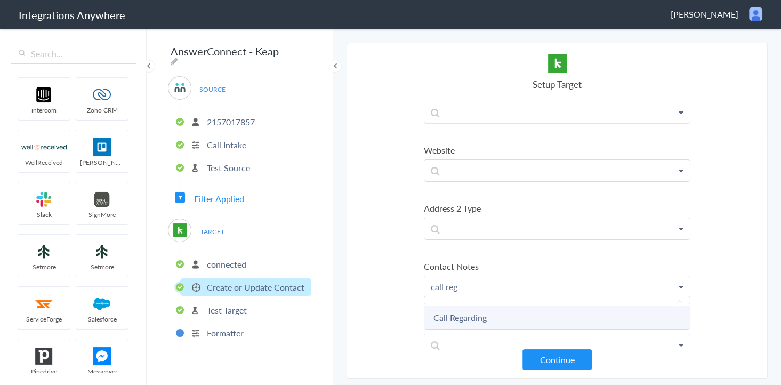
click at [493, 306] on link "Call Regarding" at bounding box center [556, 317] width 265 height 23
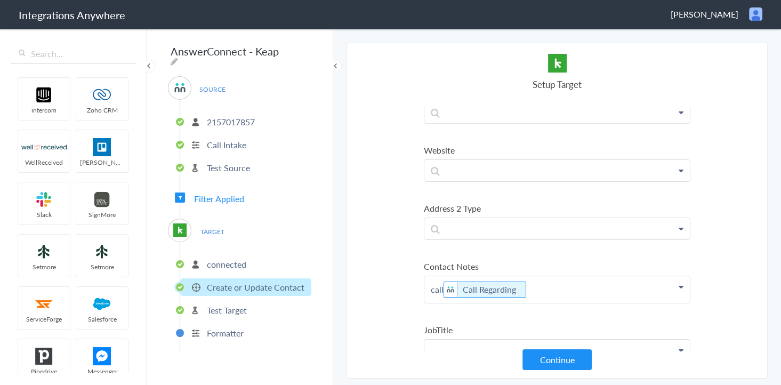
click at [495, 340] on p at bounding box center [556, 350] width 265 height 21
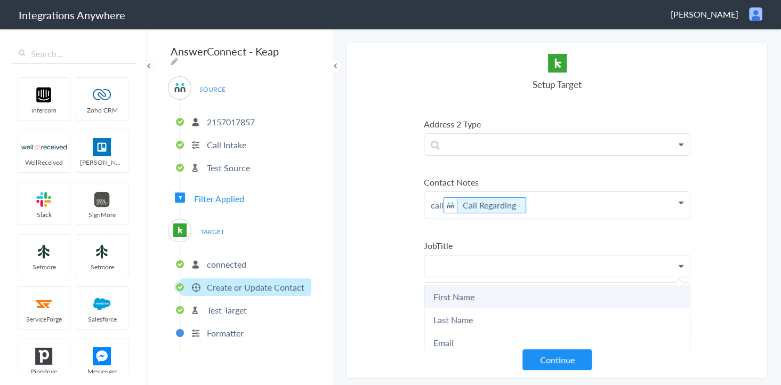
scroll to position [3472, 0]
click at [501, 284] on link "Job Title" at bounding box center [556, 295] width 265 height 23
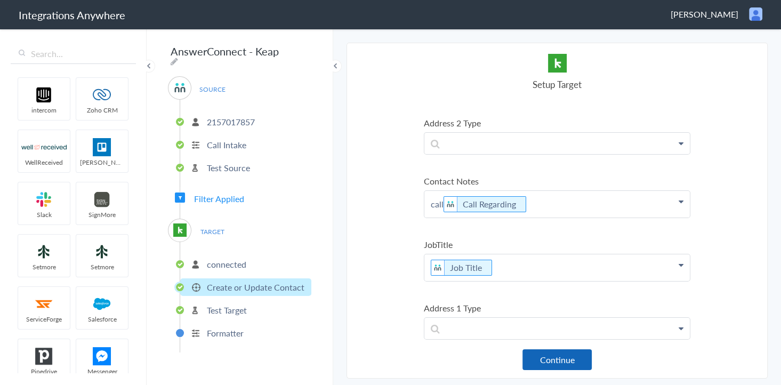
click at [558, 359] on button "Continue" at bounding box center [556, 359] width 69 height 21
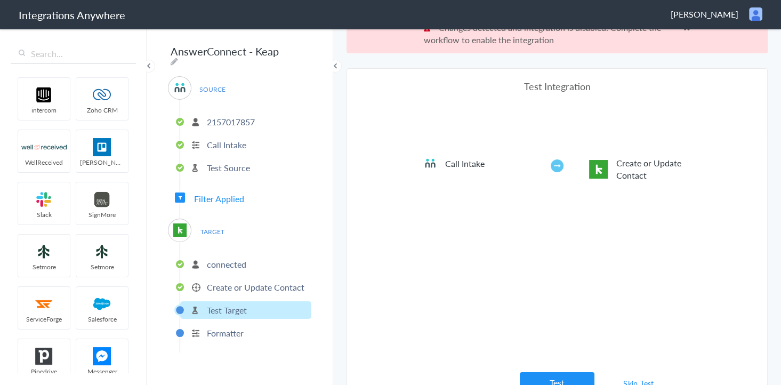
scroll to position [38, 0]
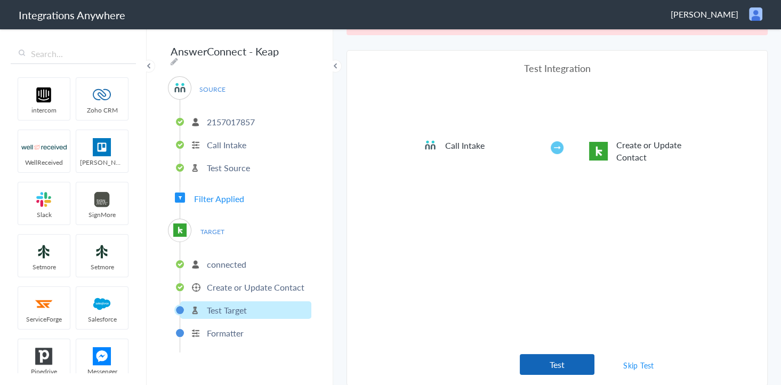
click at [565, 369] on button "Test" at bounding box center [557, 364] width 75 height 21
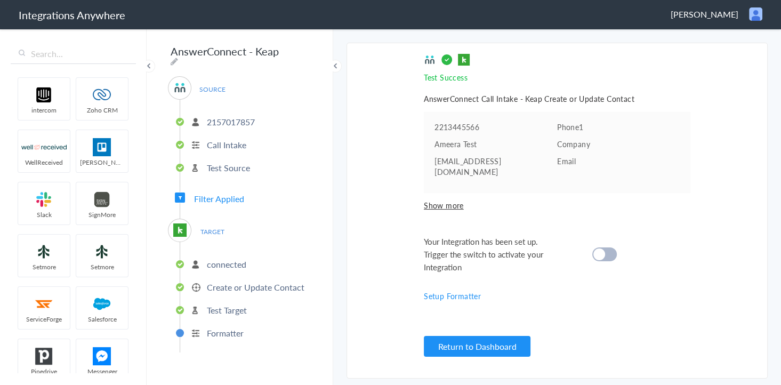
scroll to position [0, 0]
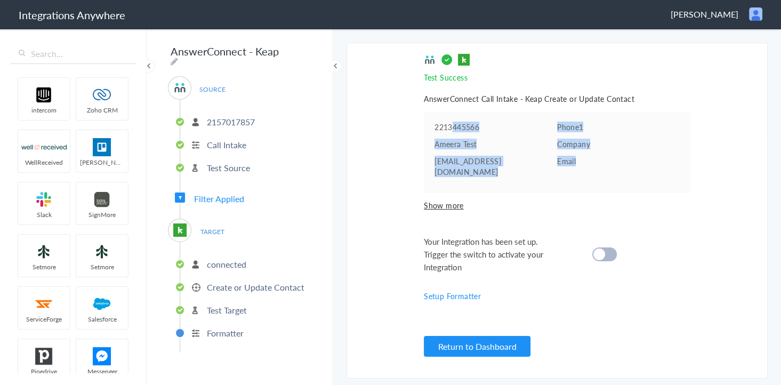
drag, startPoint x: 452, startPoint y: 126, endPoint x: 593, endPoint y: 167, distance: 146.8
click at [609, 168] on ul "2213445566 Phone1 Ameera Test Company [EMAIL_ADDRESS][DOMAIN_NAME] Email" at bounding box center [557, 152] width 267 height 81
click at [463, 148] on pre "Ameera Test" at bounding box center [495, 144] width 123 height 11
drag, startPoint x: 446, startPoint y: 141, endPoint x: 586, endPoint y: 136, distance: 140.8
click at [527, 147] on pre "Ameera Test" at bounding box center [495, 144] width 123 height 11
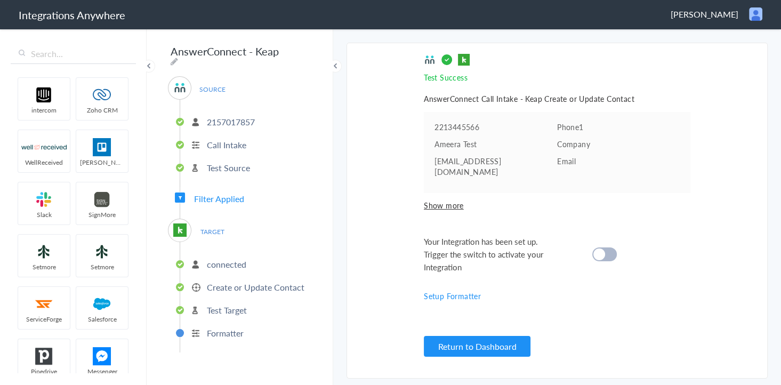
drag, startPoint x: 592, startPoint y: 134, endPoint x: 574, endPoint y: 144, distance: 20.5
click at [591, 134] on ul "2213445566 Phone1 Ameera Test Company [EMAIL_ADDRESS][DOMAIN_NAME] Email" at bounding box center [557, 152] width 267 height 81
click at [599, 248] on cite at bounding box center [599, 254] width 12 height 12
